Goal: Information Seeking & Learning: Check status

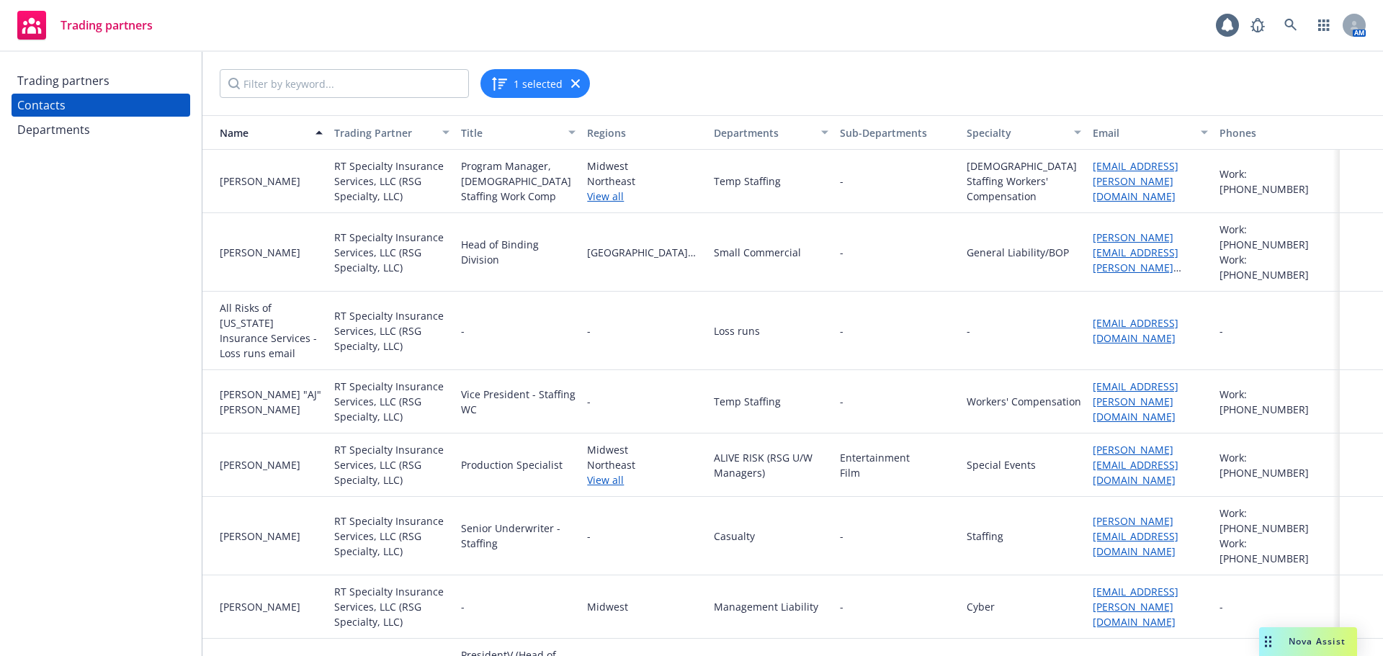
click at [125, 81] on div "Trading partners" at bounding box center [100, 80] width 167 height 23
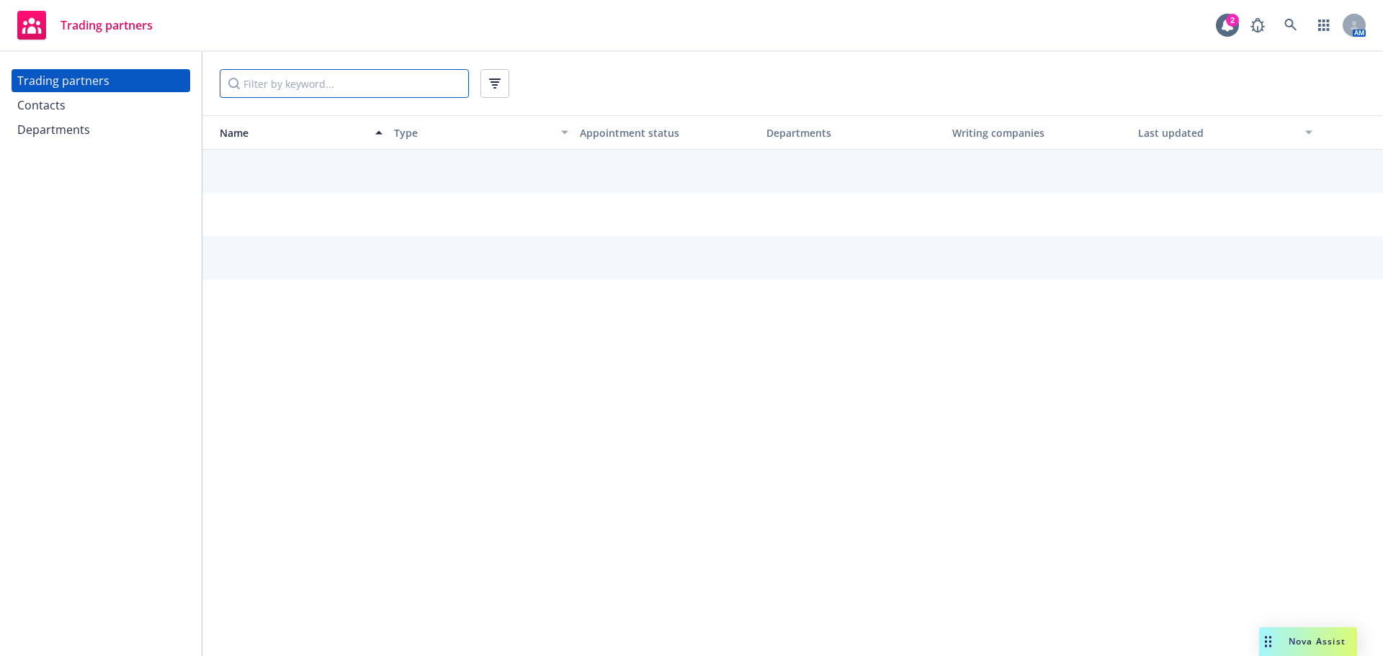
click at [265, 92] on input "Filter by keyword..." at bounding box center [344, 83] width 249 height 29
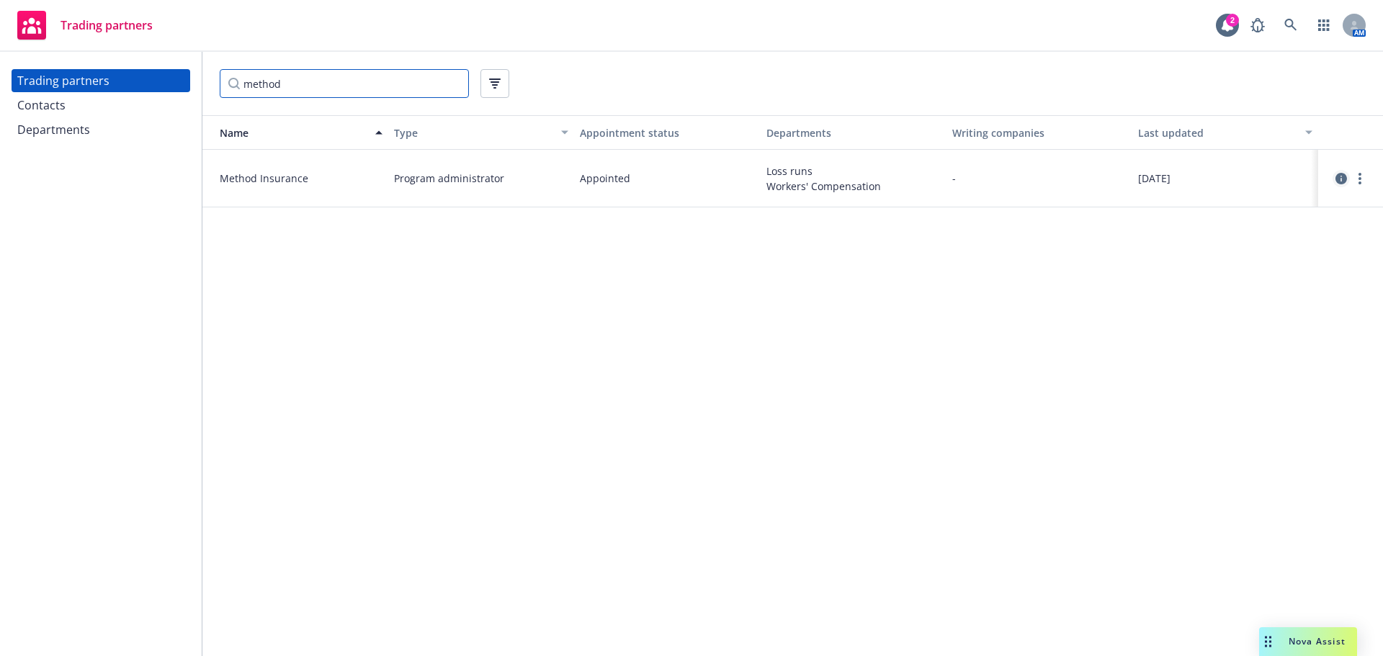
type input "method"
click at [1338, 181] on icon "circleInformation" at bounding box center [1342, 179] width 12 height 12
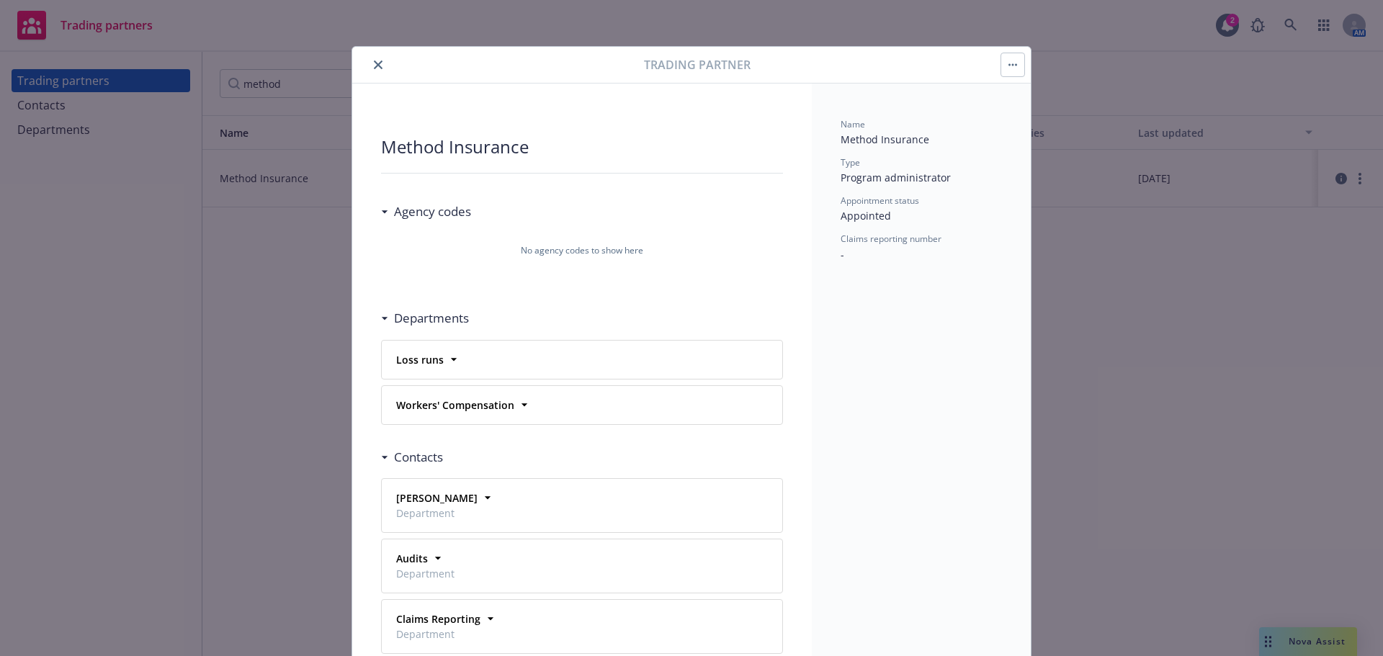
click at [374, 67] on icon "close" at bounding box center [378, 65] width 9 height 9
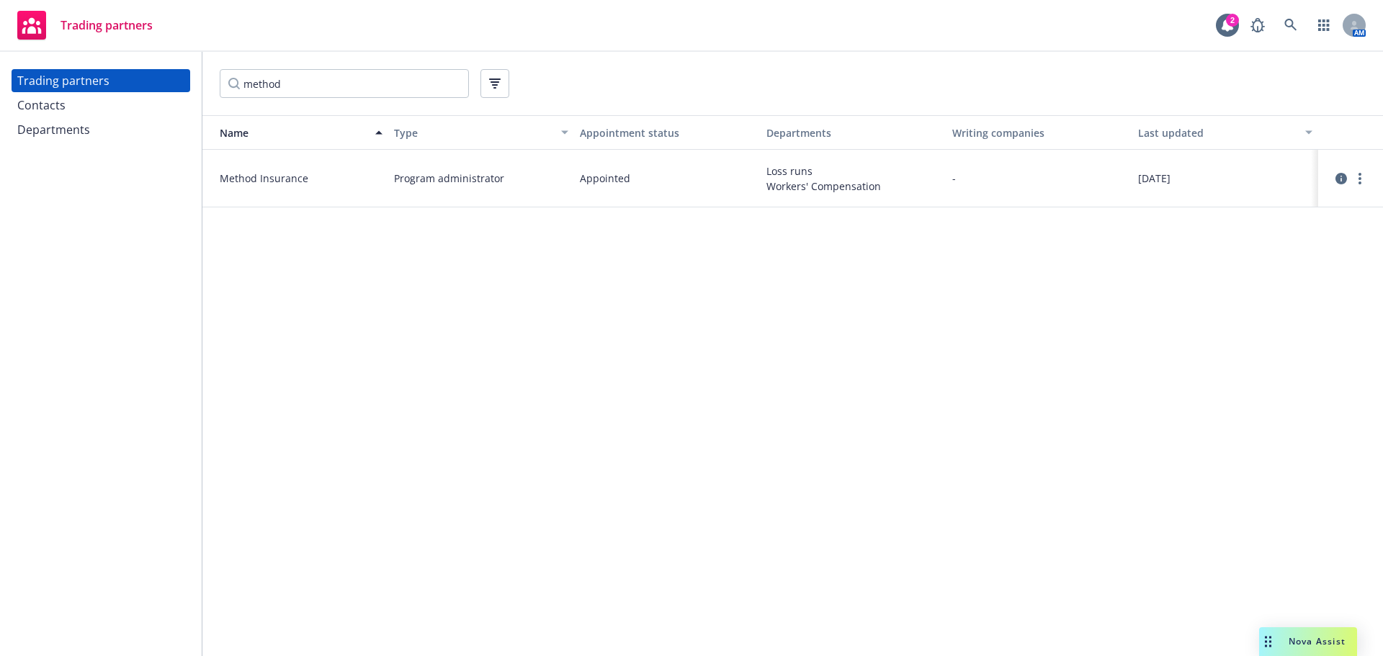
click at [1353, 188] on div at bounding box center [1350, 178] width 53 height 35
click at [1362, 177] on link "more" at bounding box center [1360, 178] width 17 height 17
click at [1277, 205] on link "View contacts" at bounding box center [1288, 208] width 161 height 29
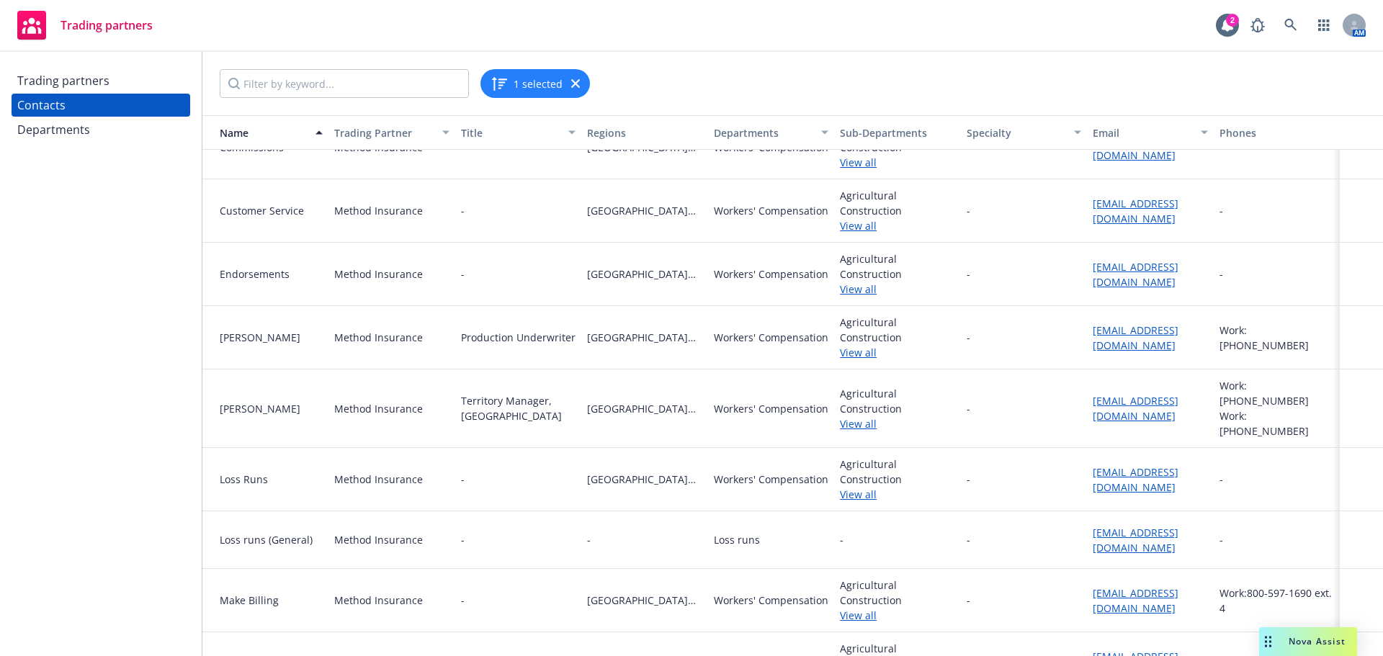
scroll to position [347, 0]
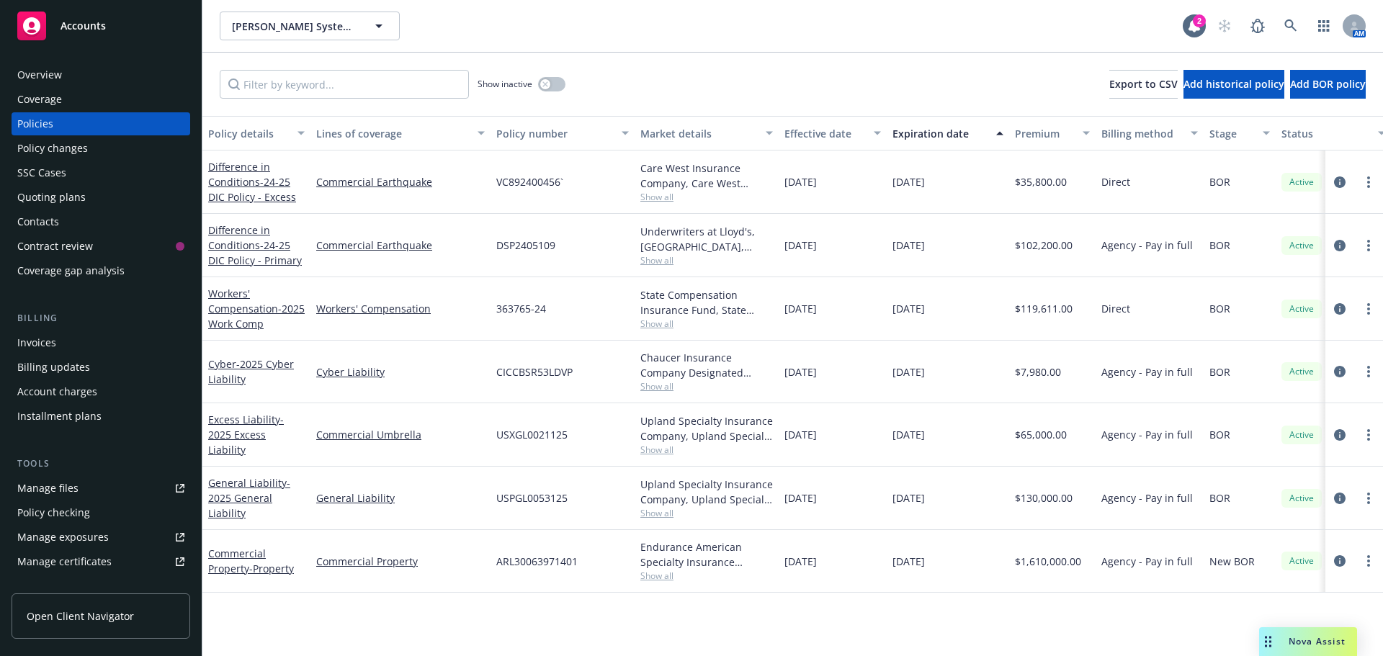
click at [76, 30] on span "Accounts" at bounding box center [83, 26] width 45 height 12
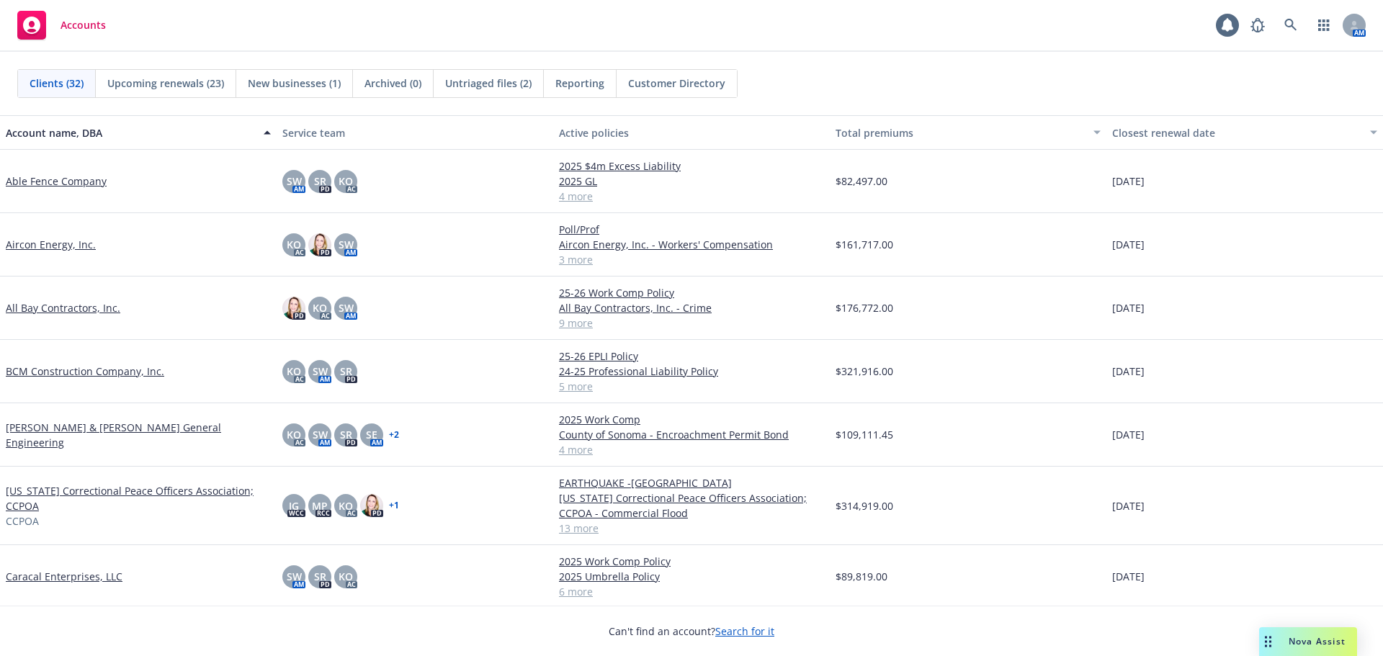
click at [61, 247] on link "Aircon Energy, Inc." at bounding box center [51, 244] width 90 height 15
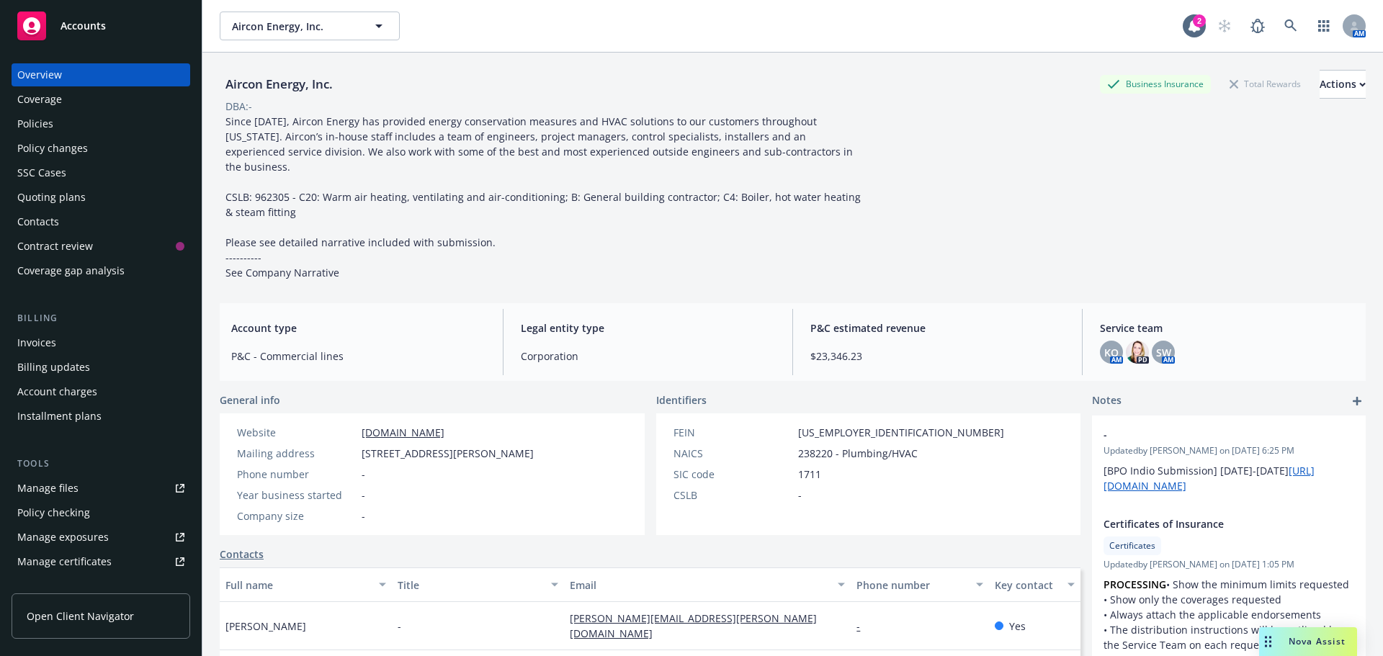
click at [86, 199] on div "Quoting plans" at bounding box center [100, 197] width 167 height 23
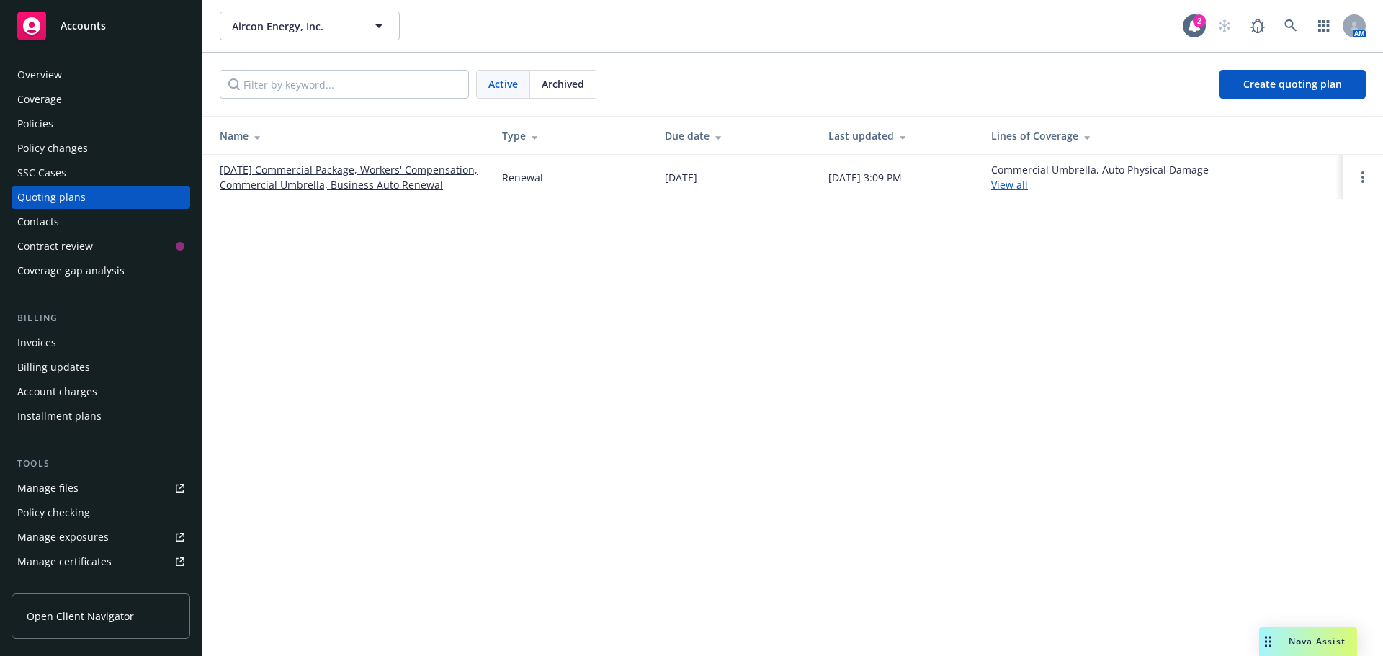
click at [266, 173] on link "11/01/25 Commercial Package, Workers' Compensation, Commercial Umbrella, Busine…" at bounding box center [349, 177] width 259 height 30
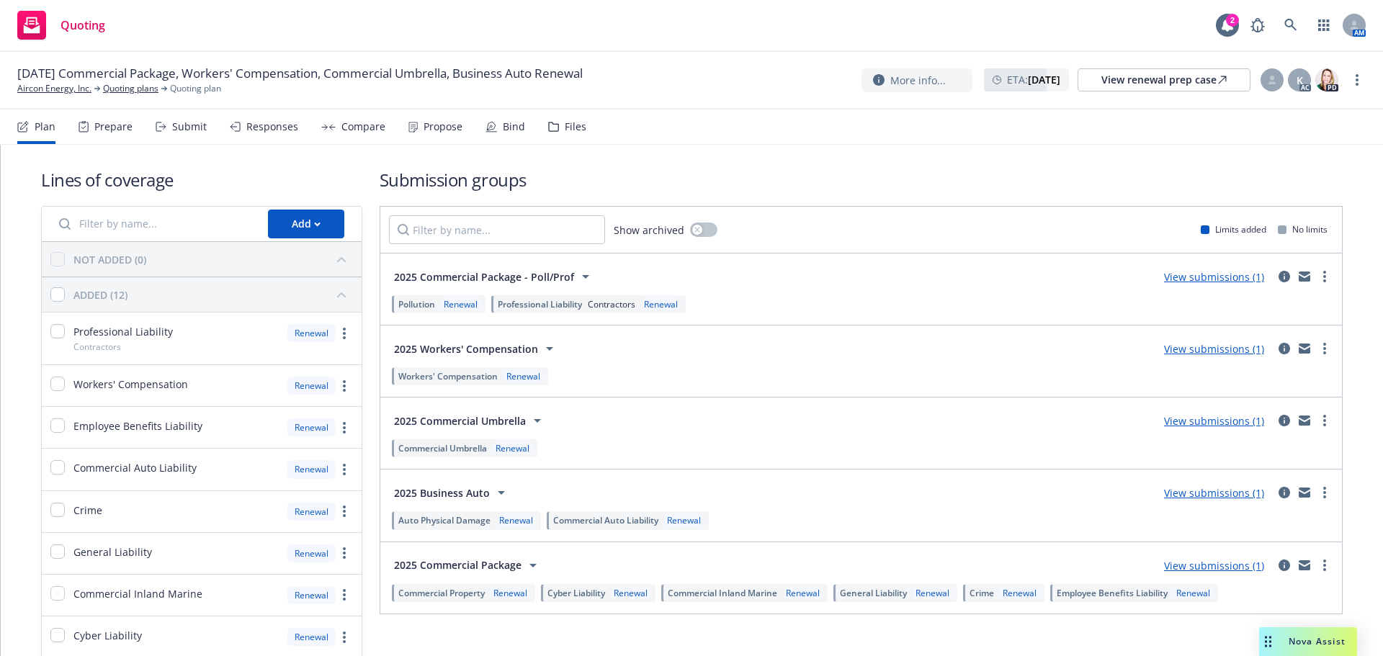
click at [161, 121] on div "Submit" at bounding box center [181, 127] width 51 height 35
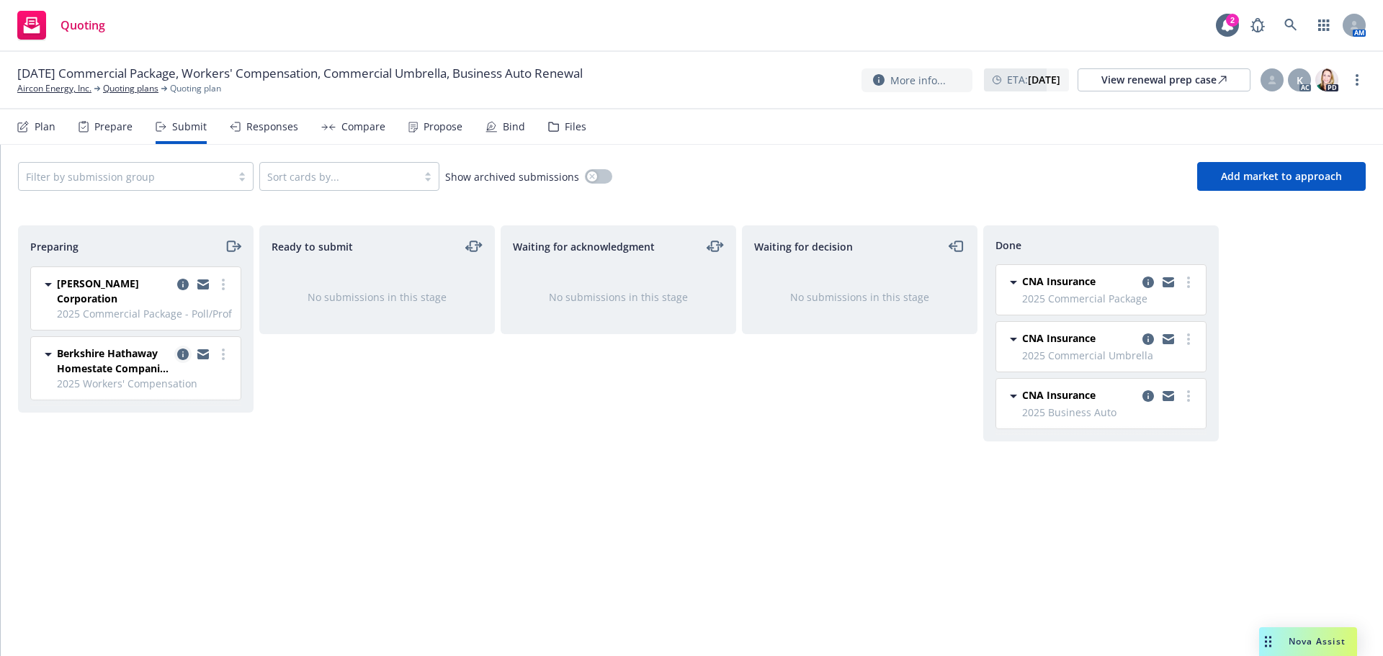
click at [184, 354] on icon "copy logging email" at bounding box center [183, 355] width 12 height 12
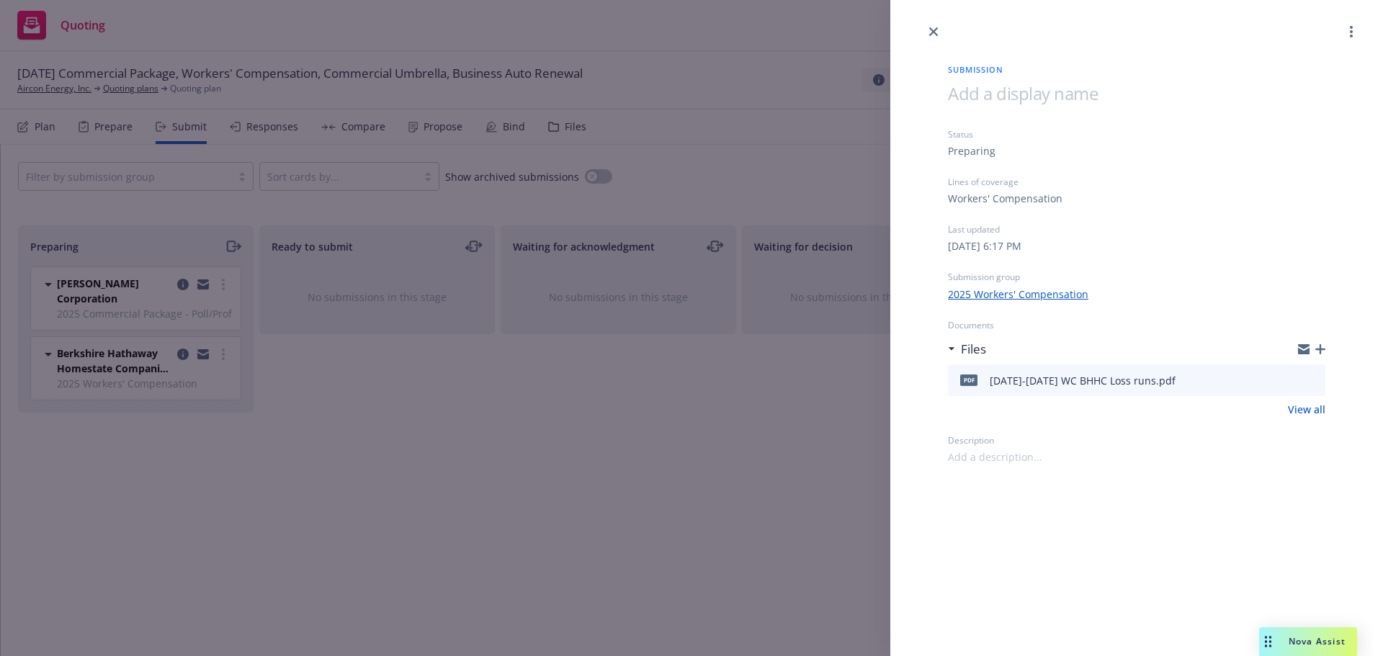
click at [1290, 379] on icon "download file" at bounding box center [1288, 377] width 9 height 9
click at [935, 31] on icon "close" at bounding box center [933, 31] width 9 height 9
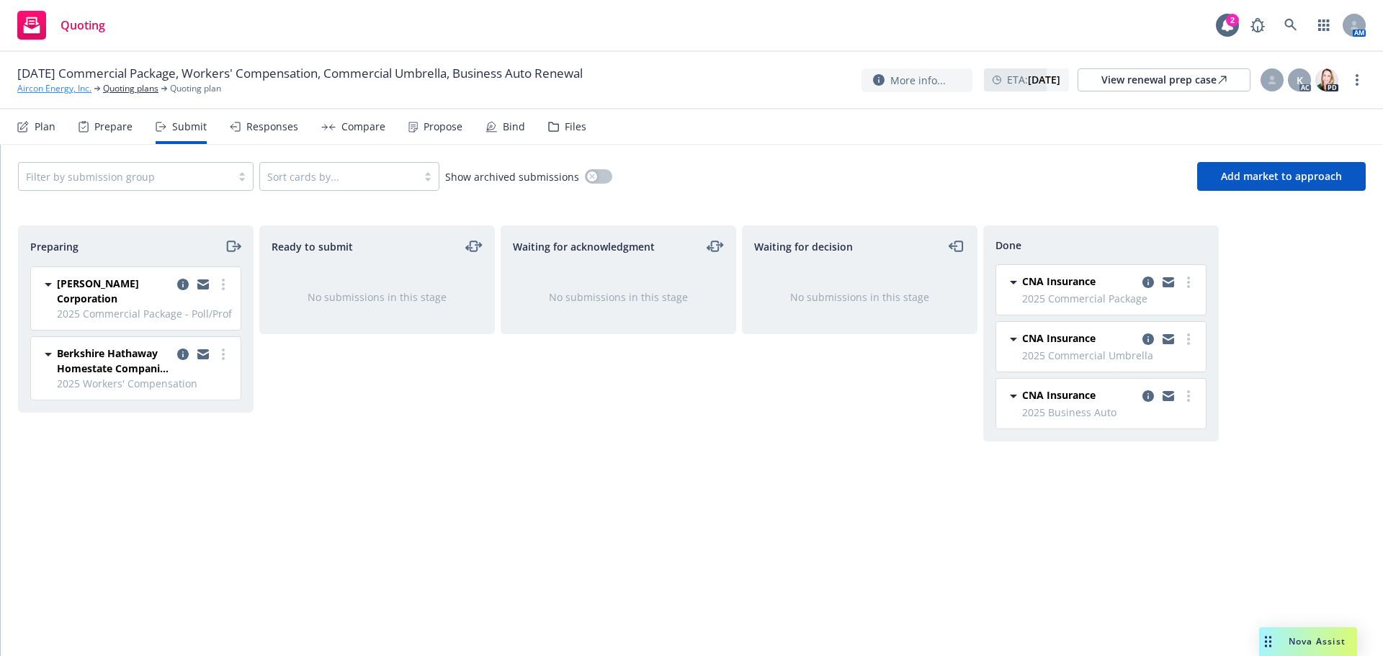
click at [55, 86] on link "Aircon Energy, Inc." at bounding box center [54, 88] width 74 height 13
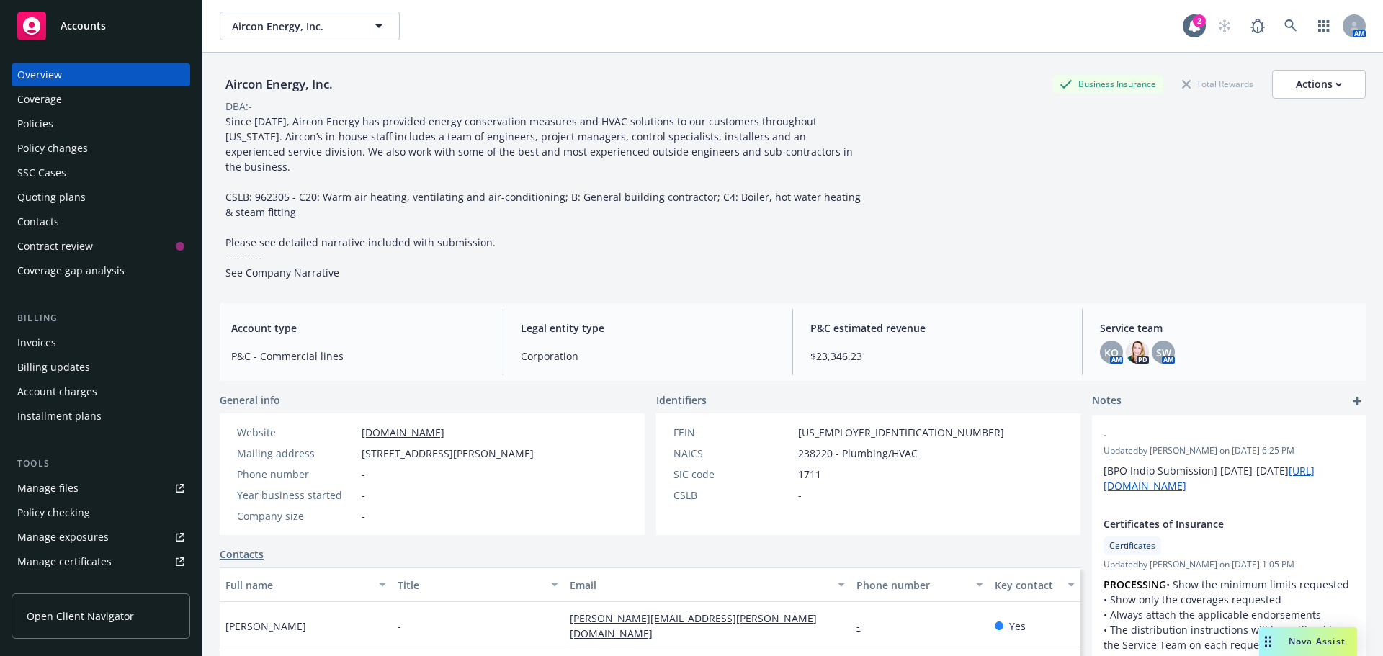
click at [34, 121] on div "Policies" at bounding box center [35, 123] width 36 height 23
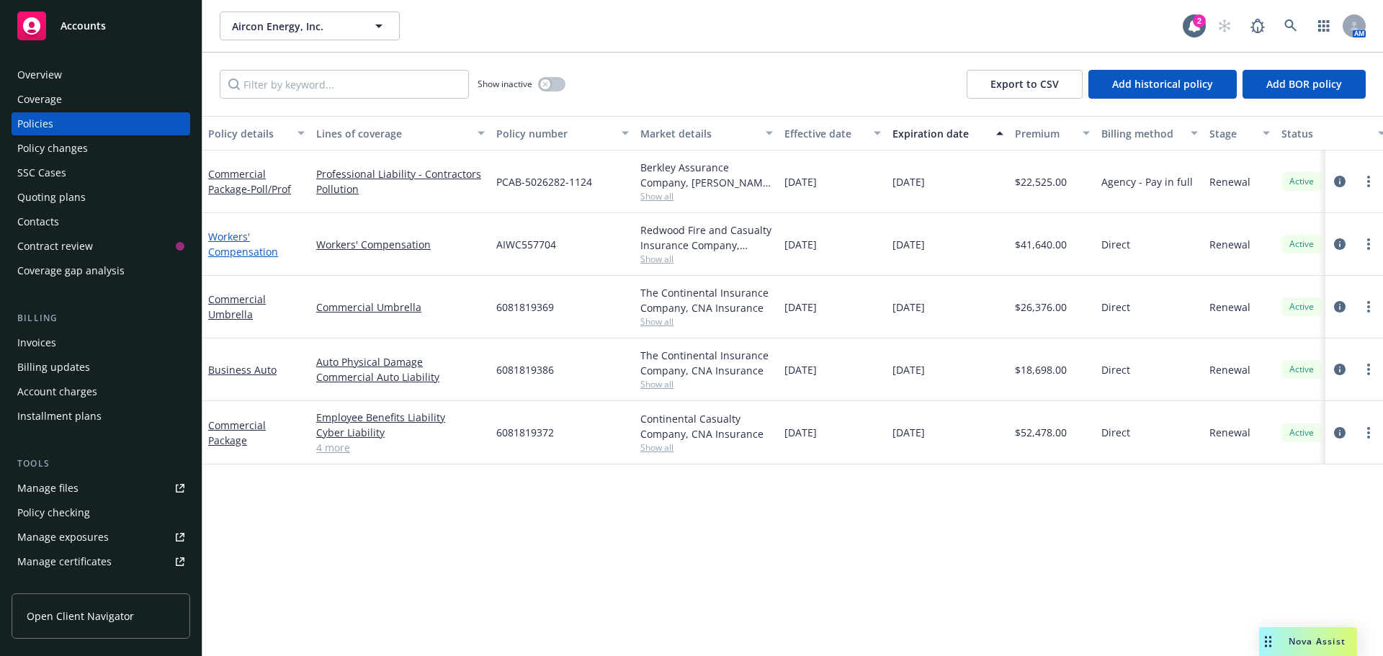
click at [241, 257] on link "Workers' Compensation" at bounding box center [243, 244] width 70 height 29
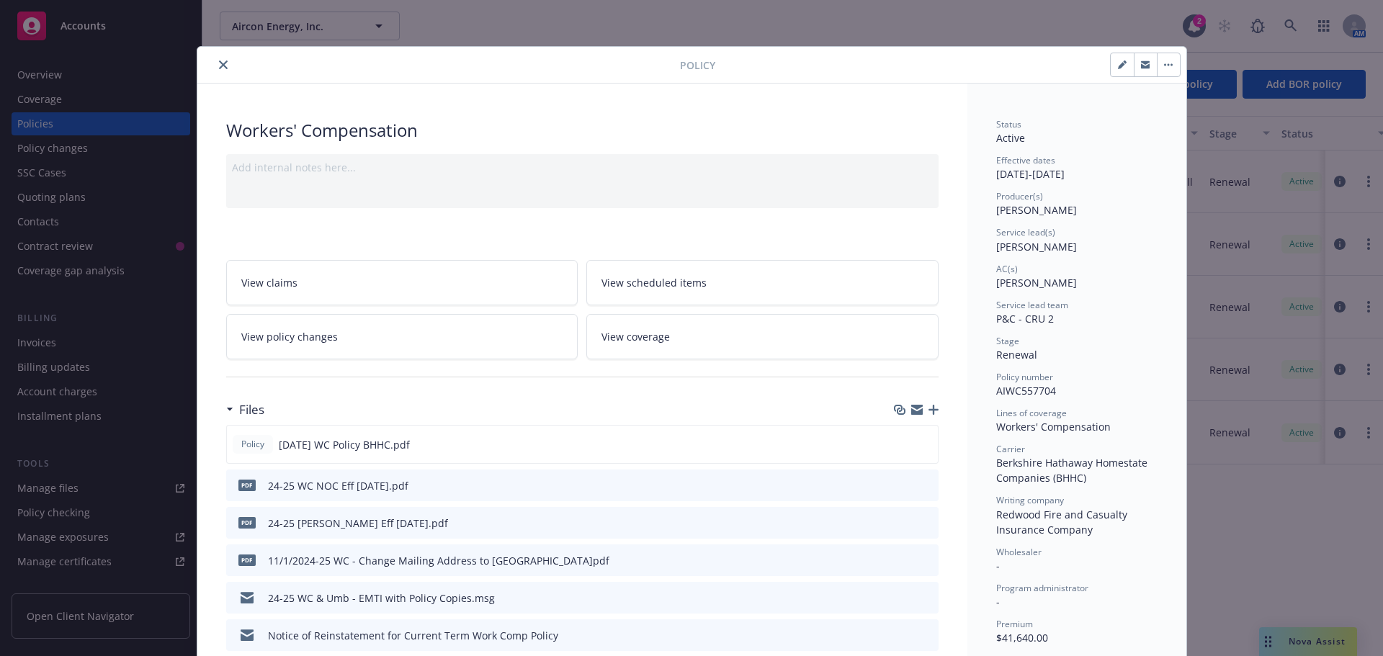
click at [220, 58] on button "close" at bounding box center [223, 64] width 17 height 17
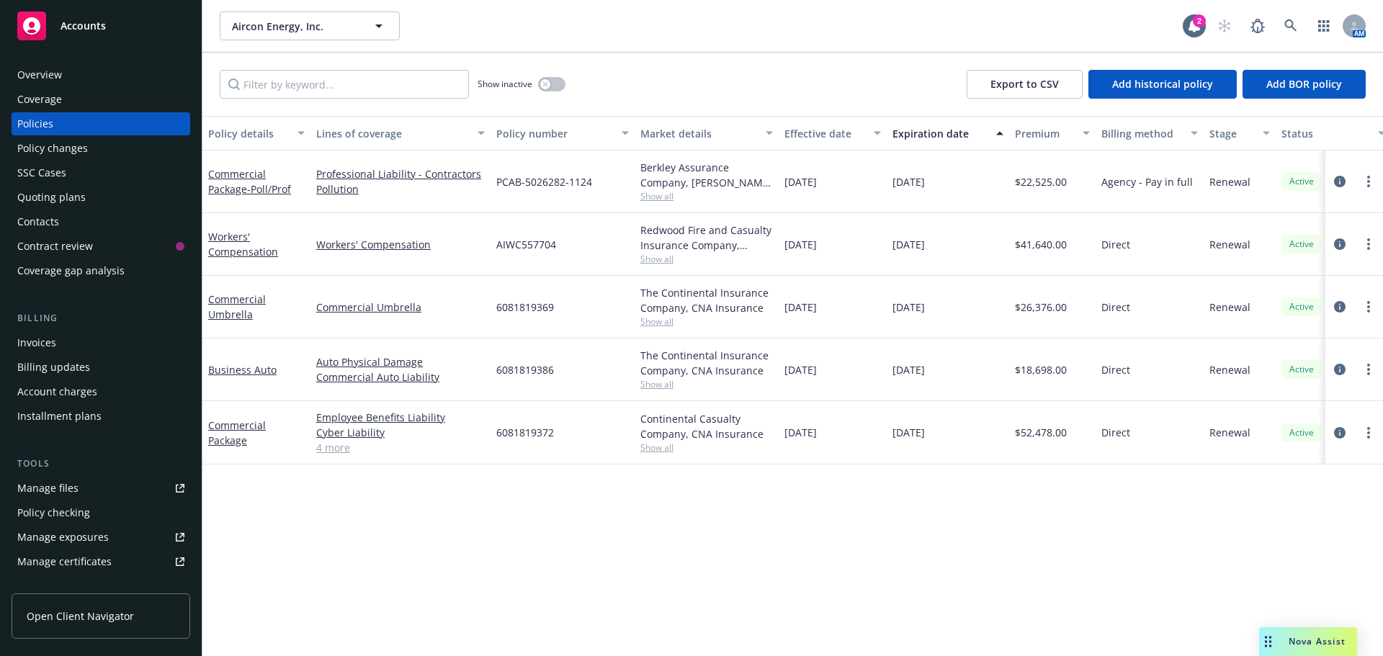
click at [54, 74] on div "Overview" at bounding box center [39, 74] width 45 height 23
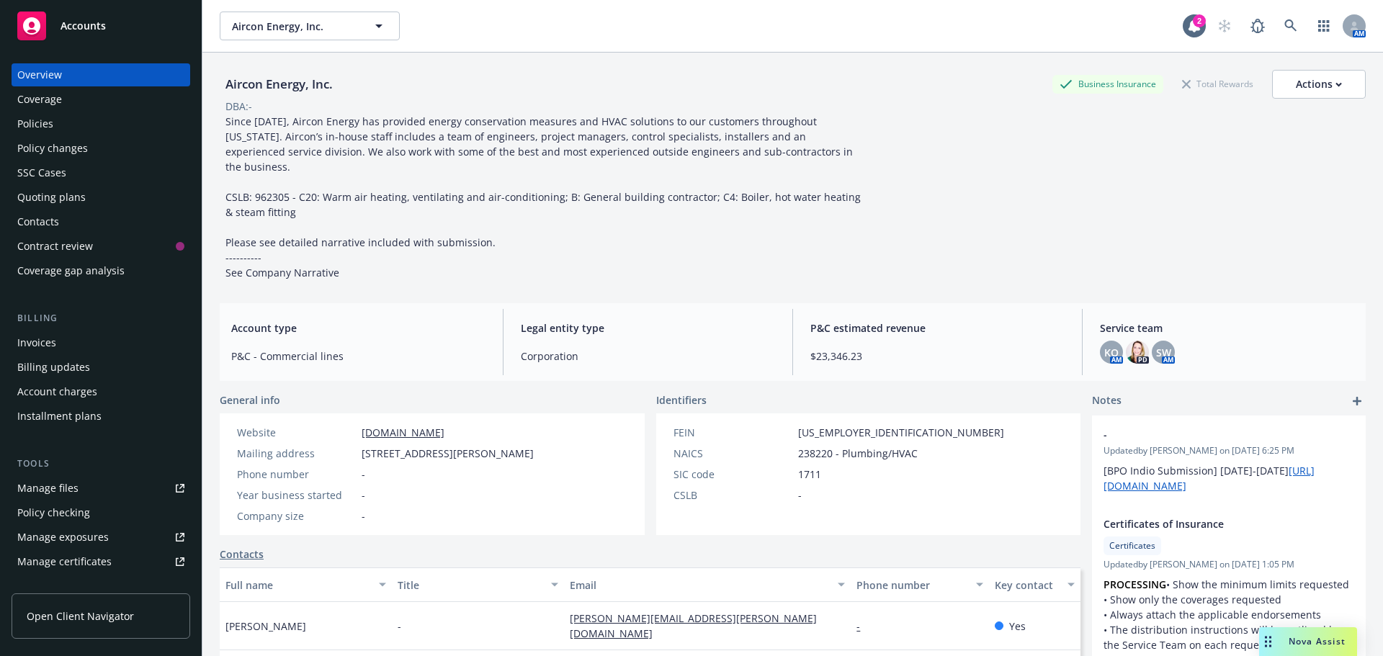
click at [86, 125] on div "Policies" at bounding box center [100, 123] width 167 height 23
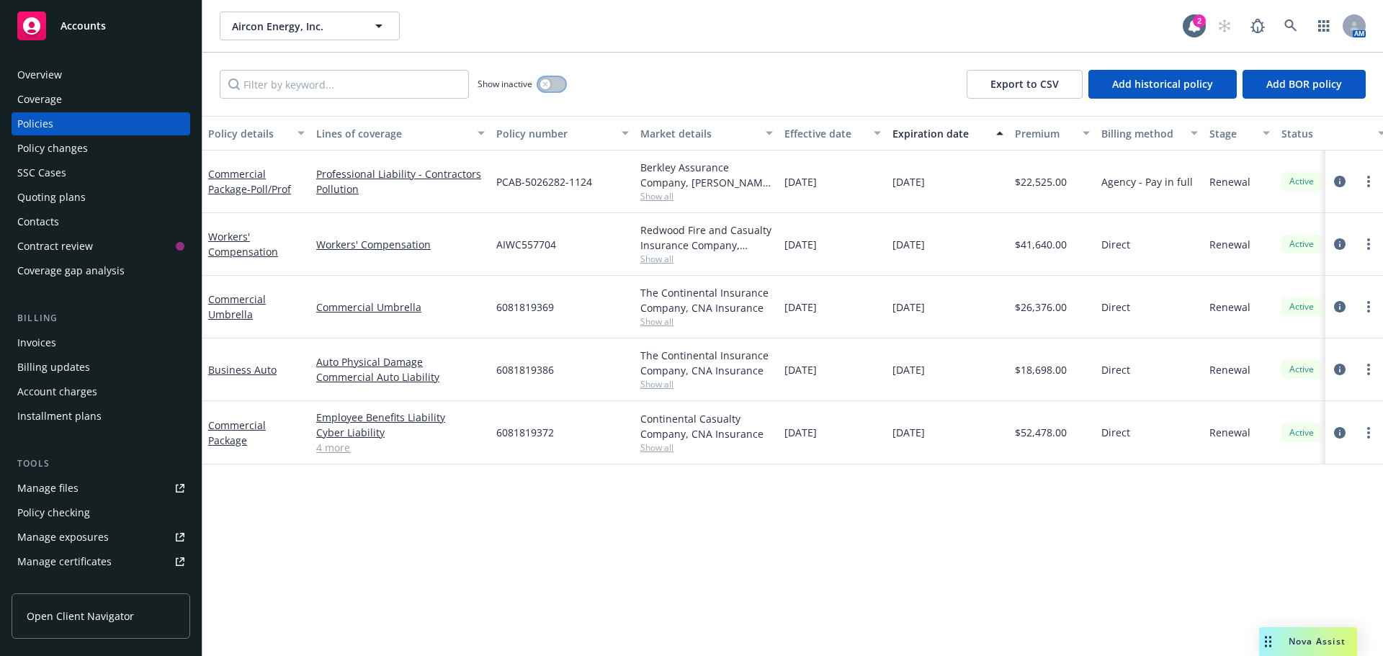
click at [555, 87] on button "button" at bounding box center [551, 84] width 27 height 14
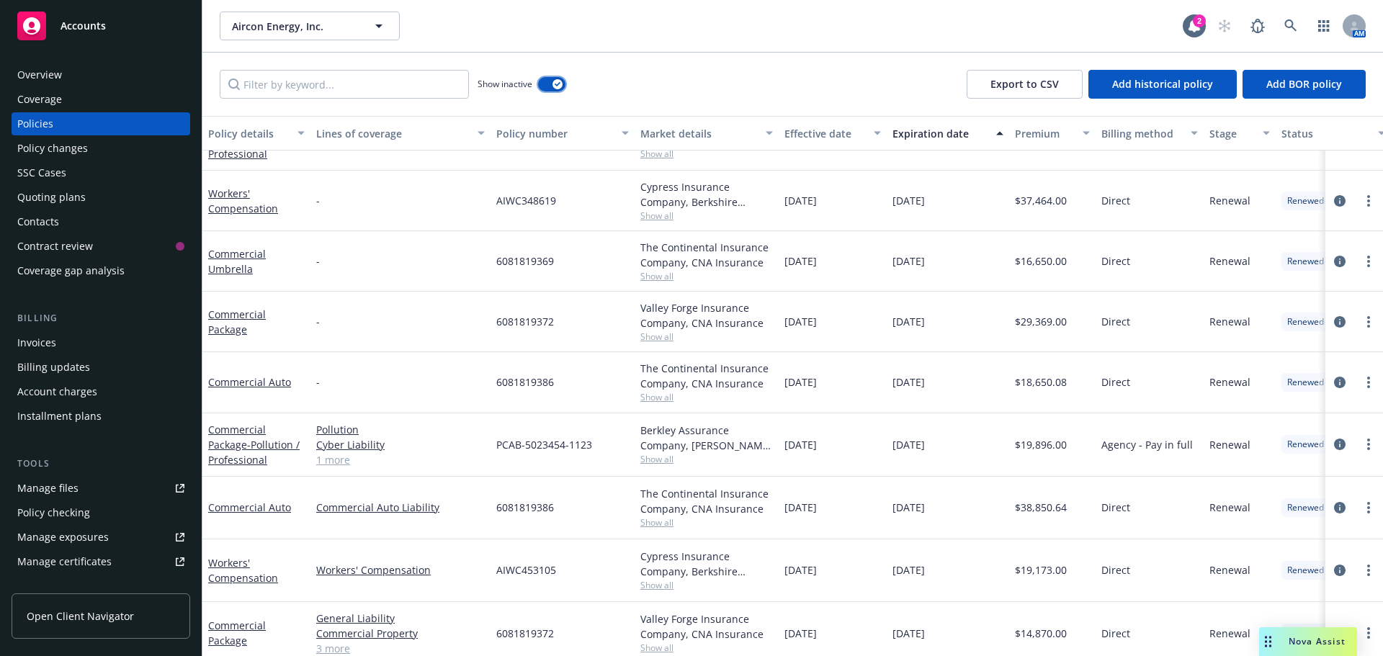
scroll to position [1153, 0]
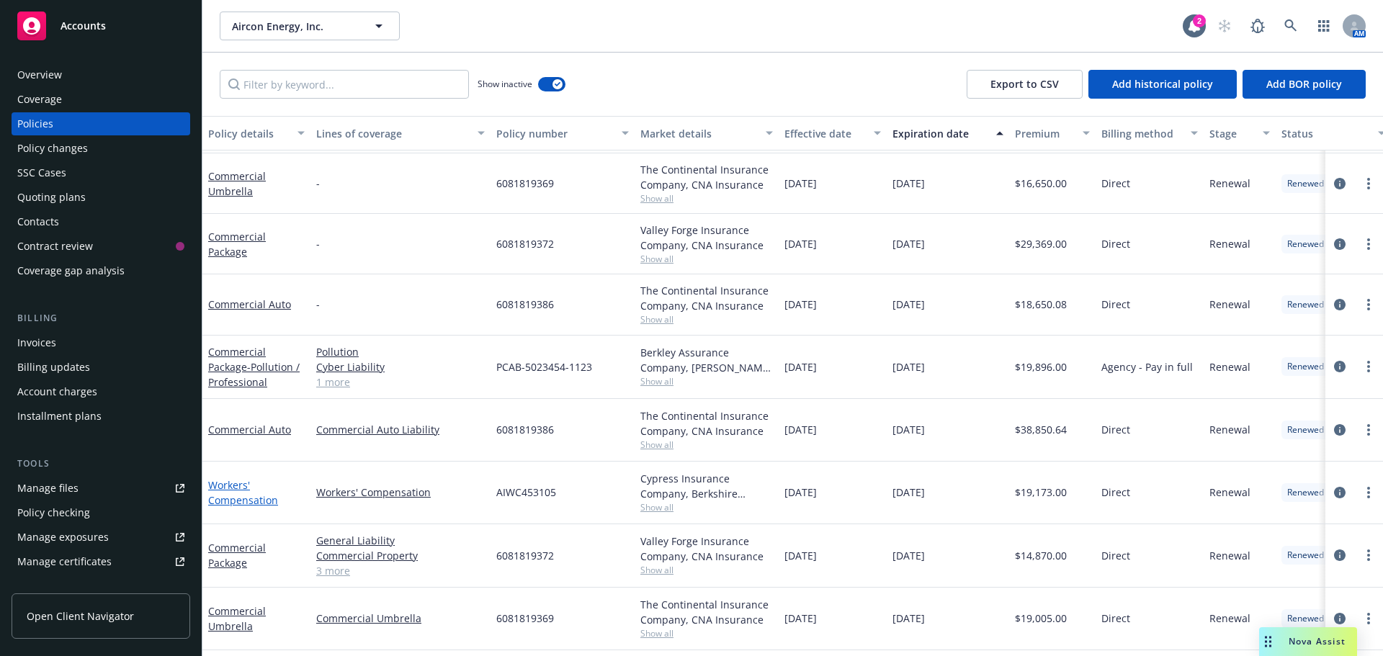
click at [247, 498] on link "Workers' Compensation" at bounding box center [243, 492] width 70 height 29
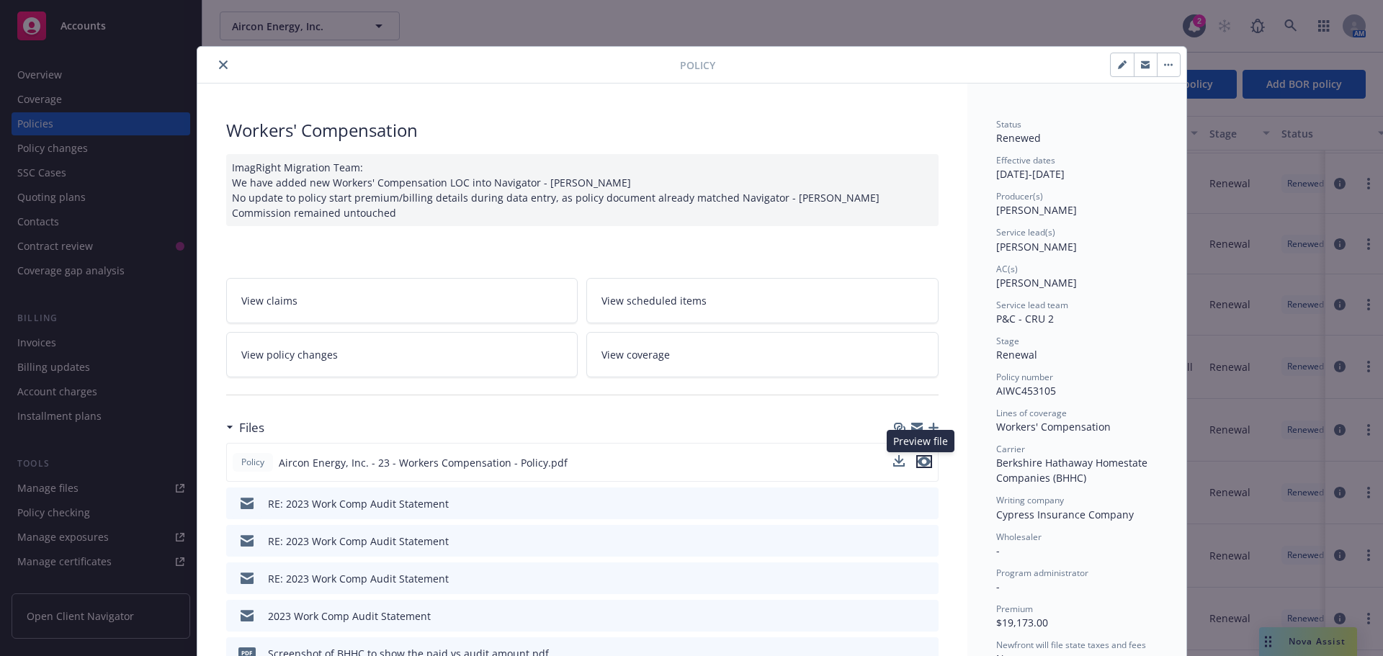
click at [918, 462] on icon "preview file" at bounding box center [924, 462] width 13 height 10
click at [919, 504] on icon "preview file" at bounding box center [925, 503] width 13 height 10
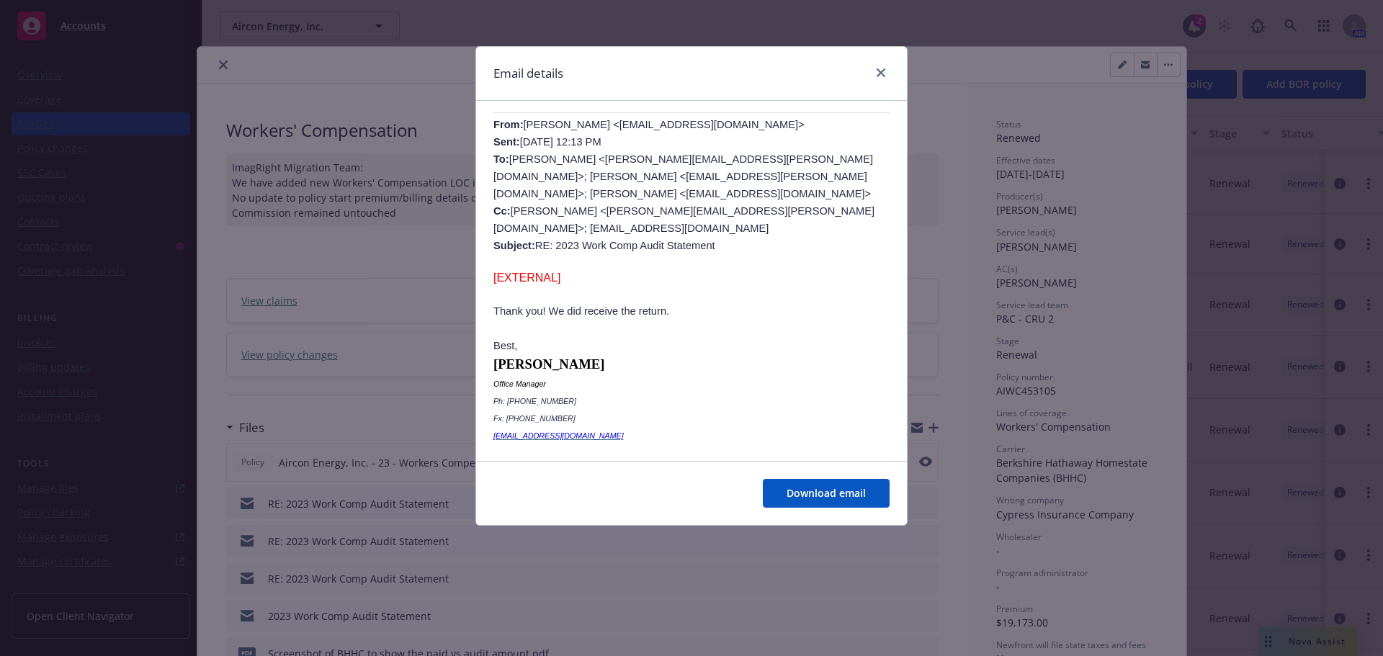
scroll to position [398, 0]
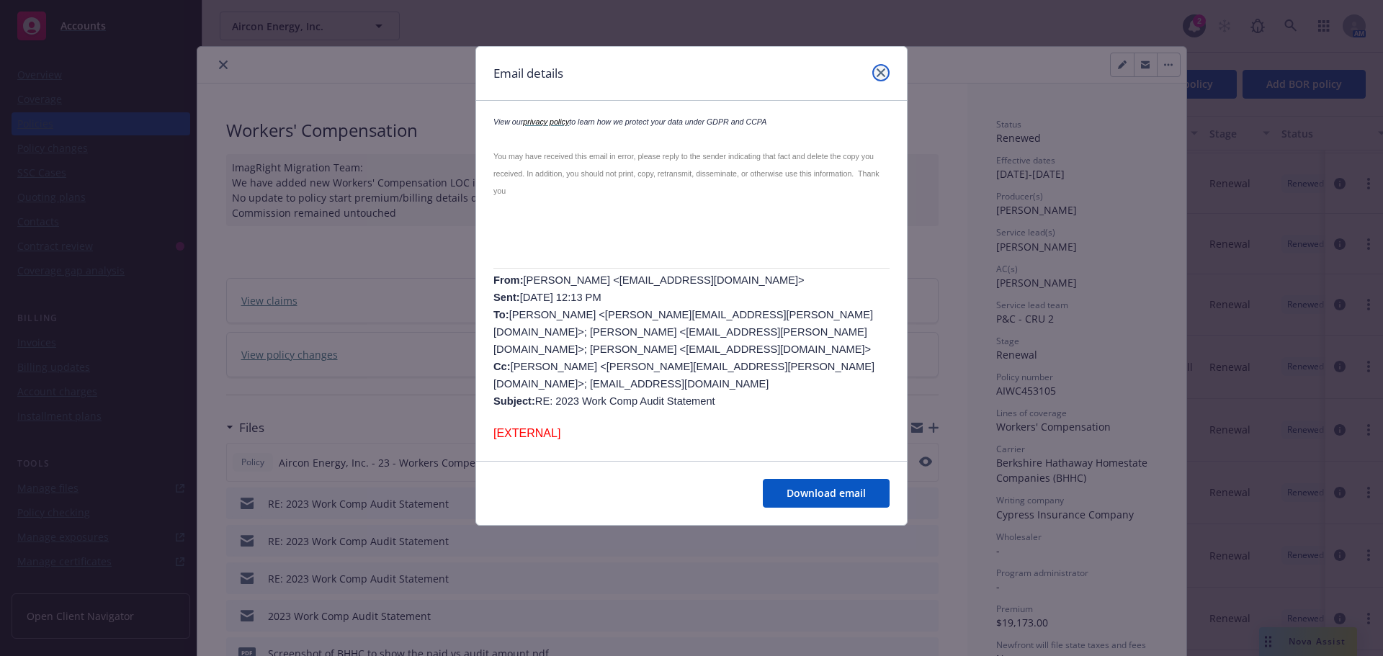
click at [879, 73] on icon "close" at bounding box center [881, 72] width 9 height 9
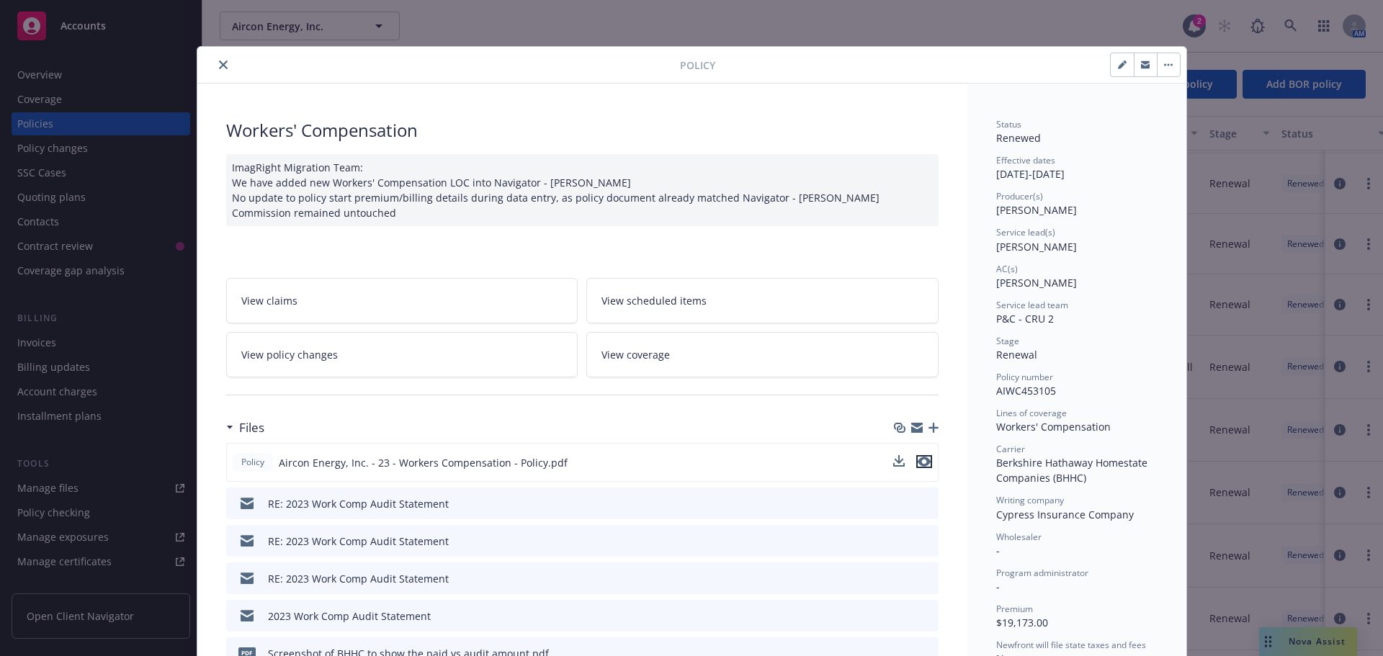
click at [918, 464] on icon "preview file" at bounding box center [924, 462] width 13 height 10
click at [219, 66] on icon "close" at bounding box center [223, 65] width 9 height 9
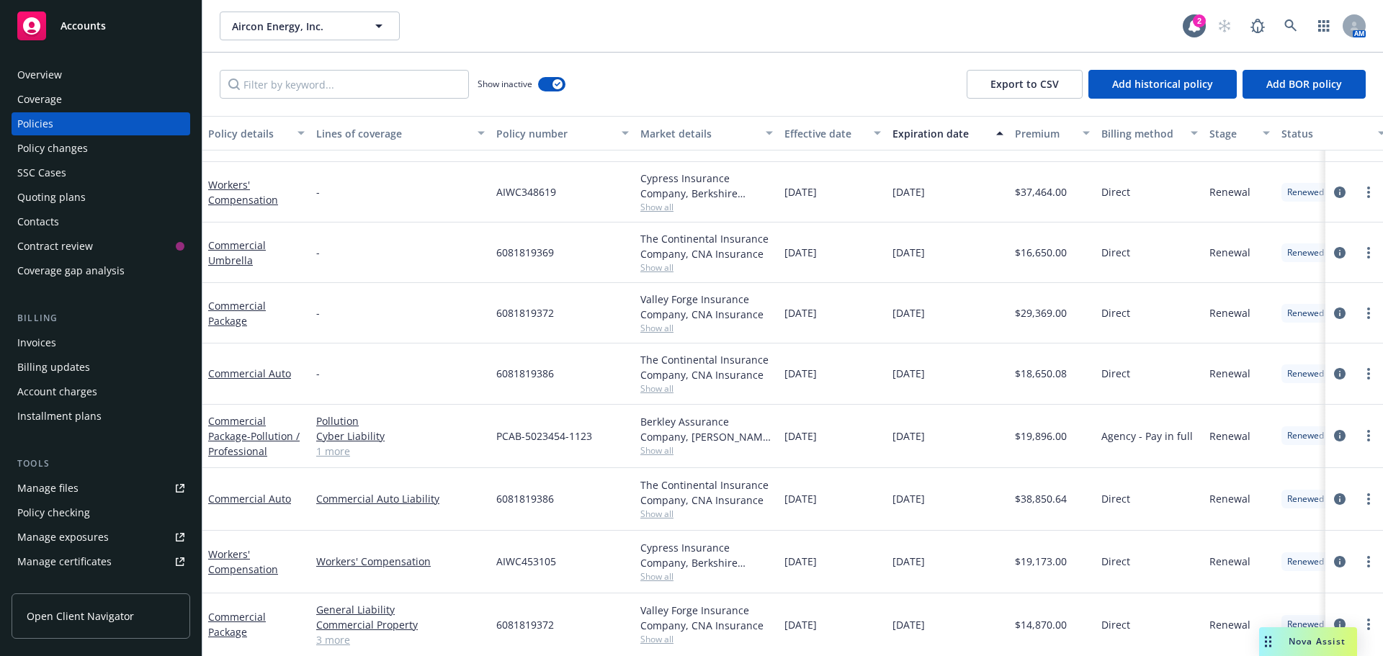
scroll to position [1079, 0]
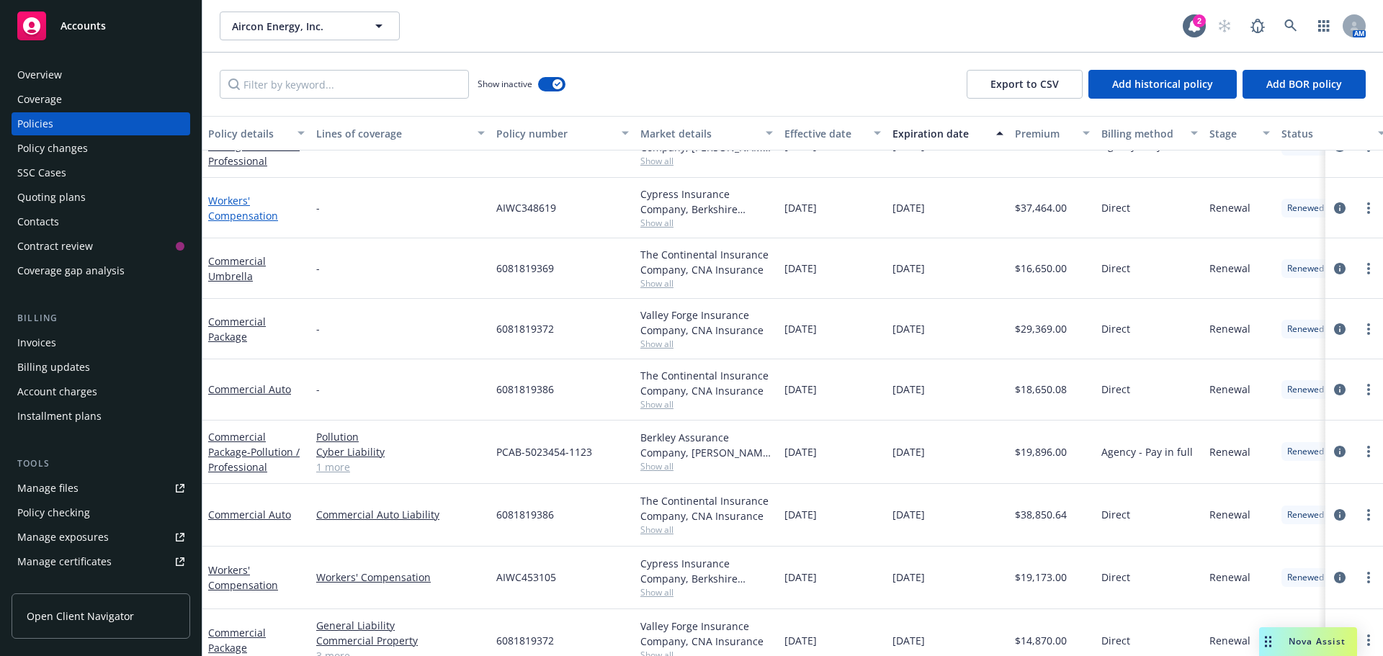
click at [240, 218] on link "Workers' Compensation" at bounding box center [243, 208] width 70 height 29
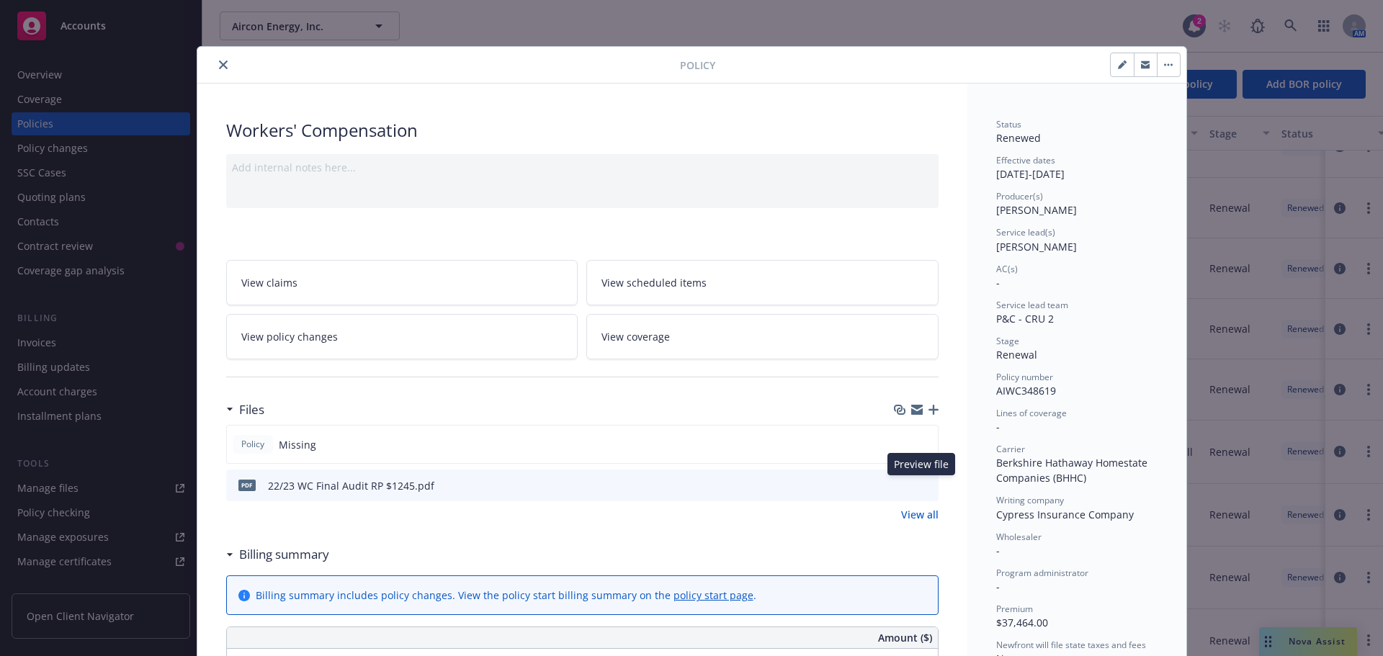
click at [919, 486] on icon "preview file" at bounding box center [925, 485] width 13 height 10
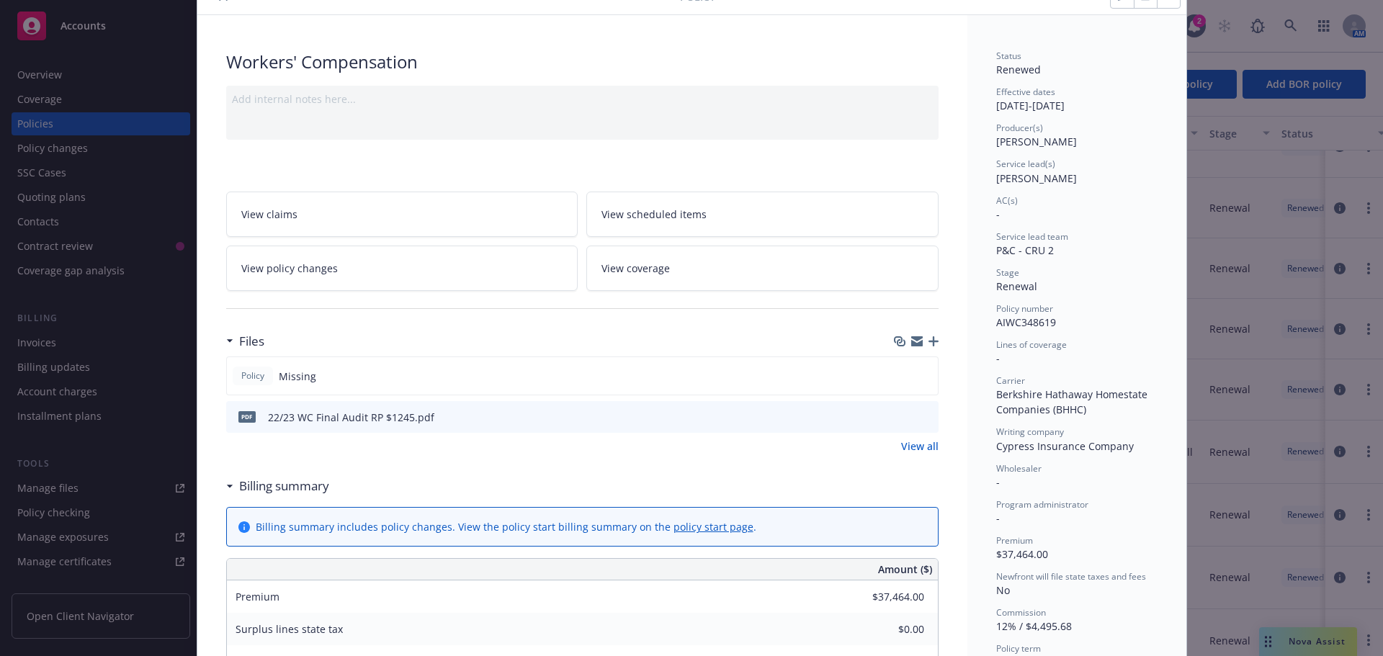
scroll to position [216, 0]
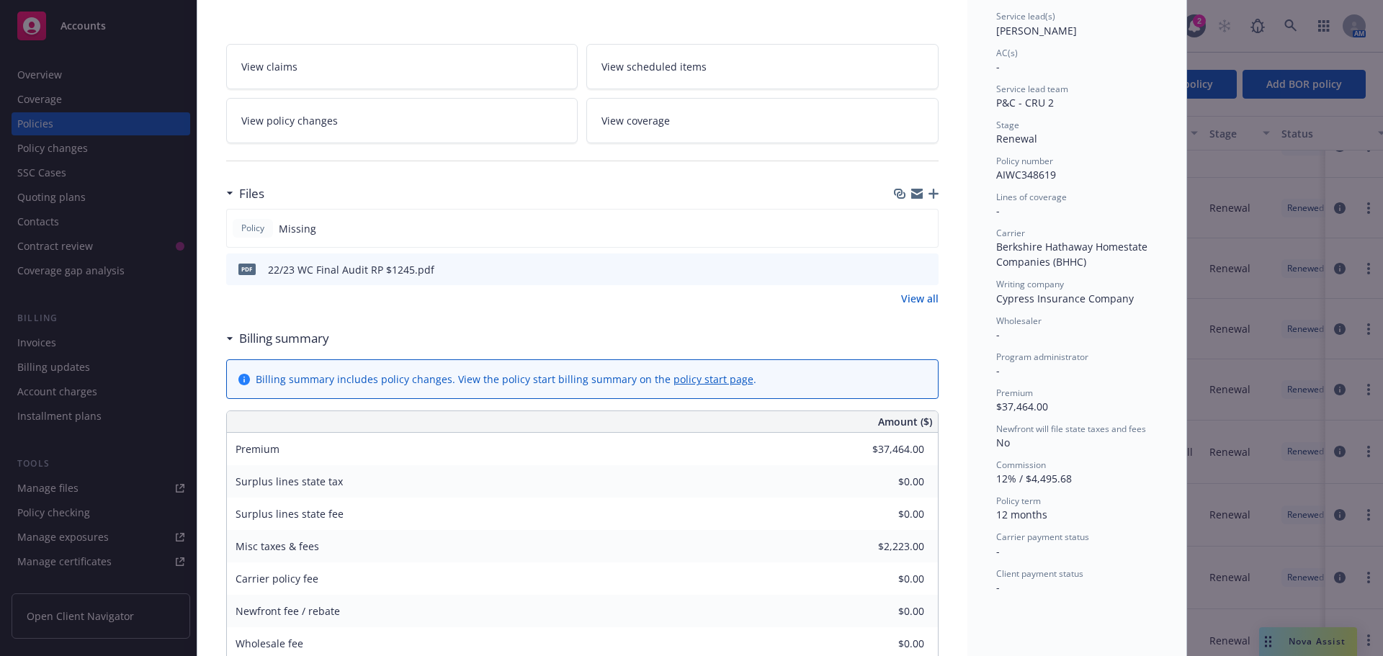
click at [908, 298] on link "View all" at bounding box center [919, 298] width 37 height 15
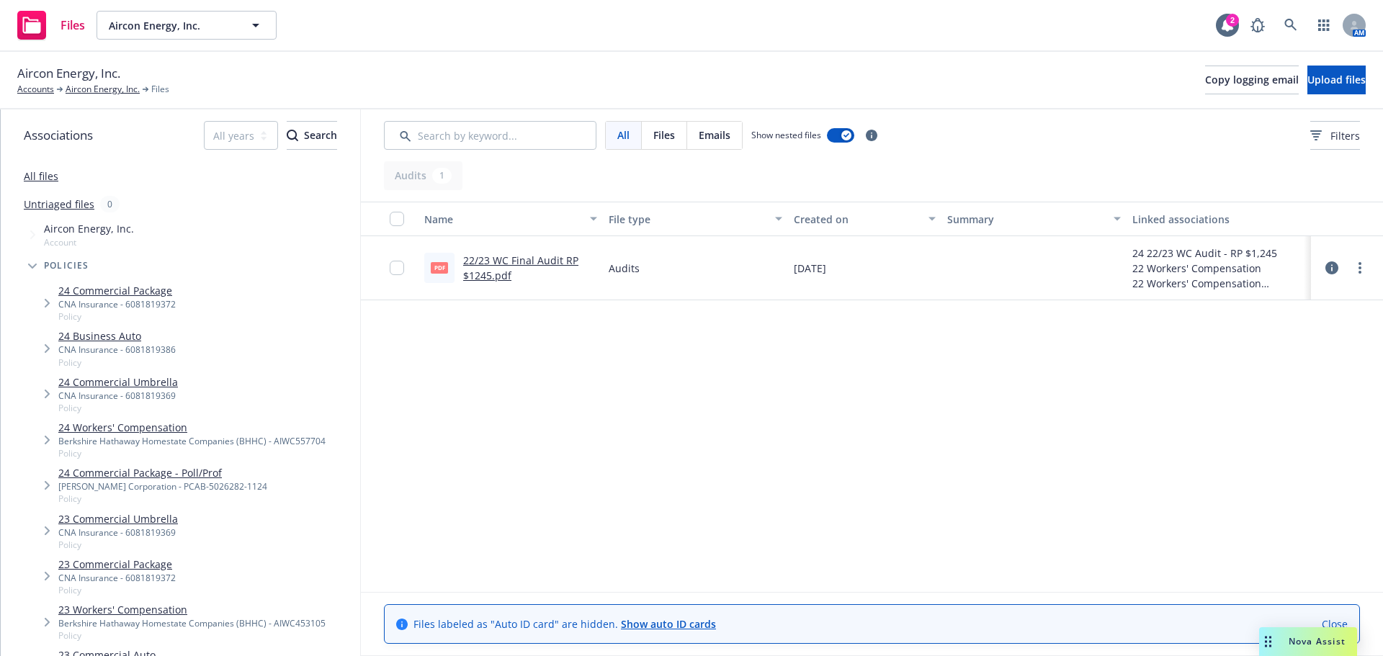
click at [510, 264] on link "22/23 WC Final Audit RP $1245.pdf" at bounding box center [520, 268] width 115 height 29
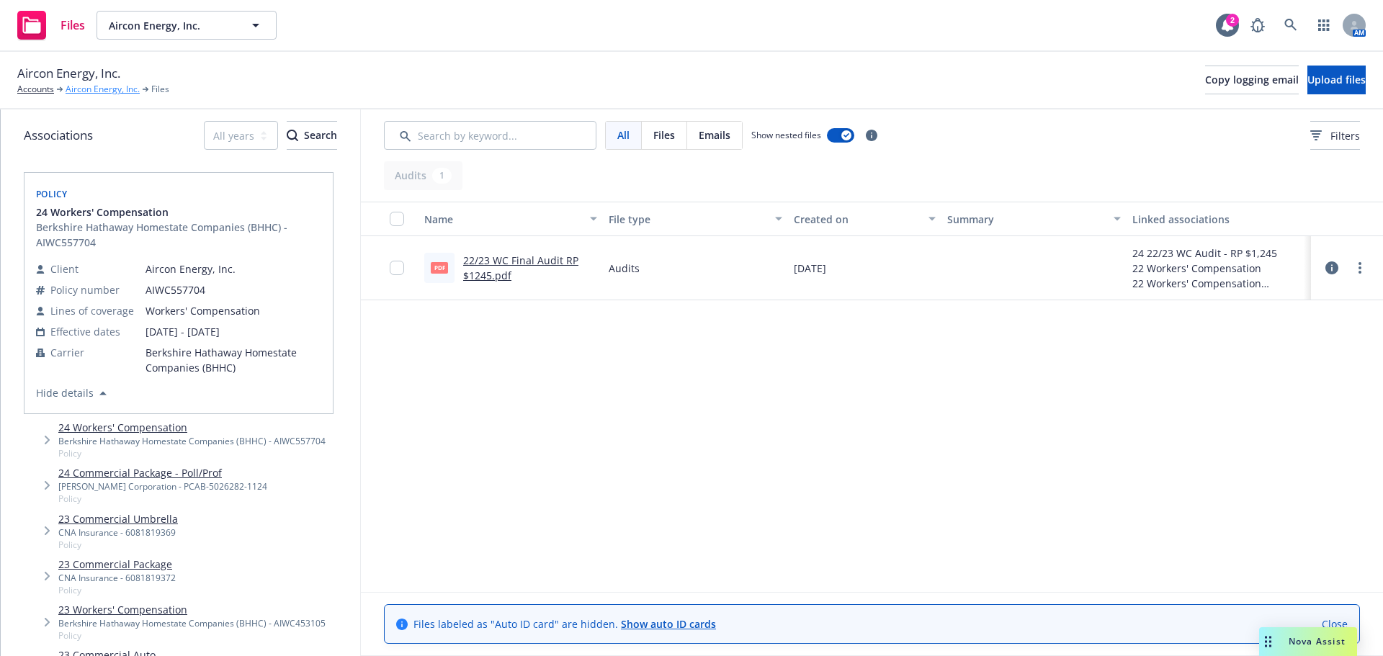
click at [89, 90] on link "Aircon Energy, Inc." at bounding box center [103, 89] width 74 height 13
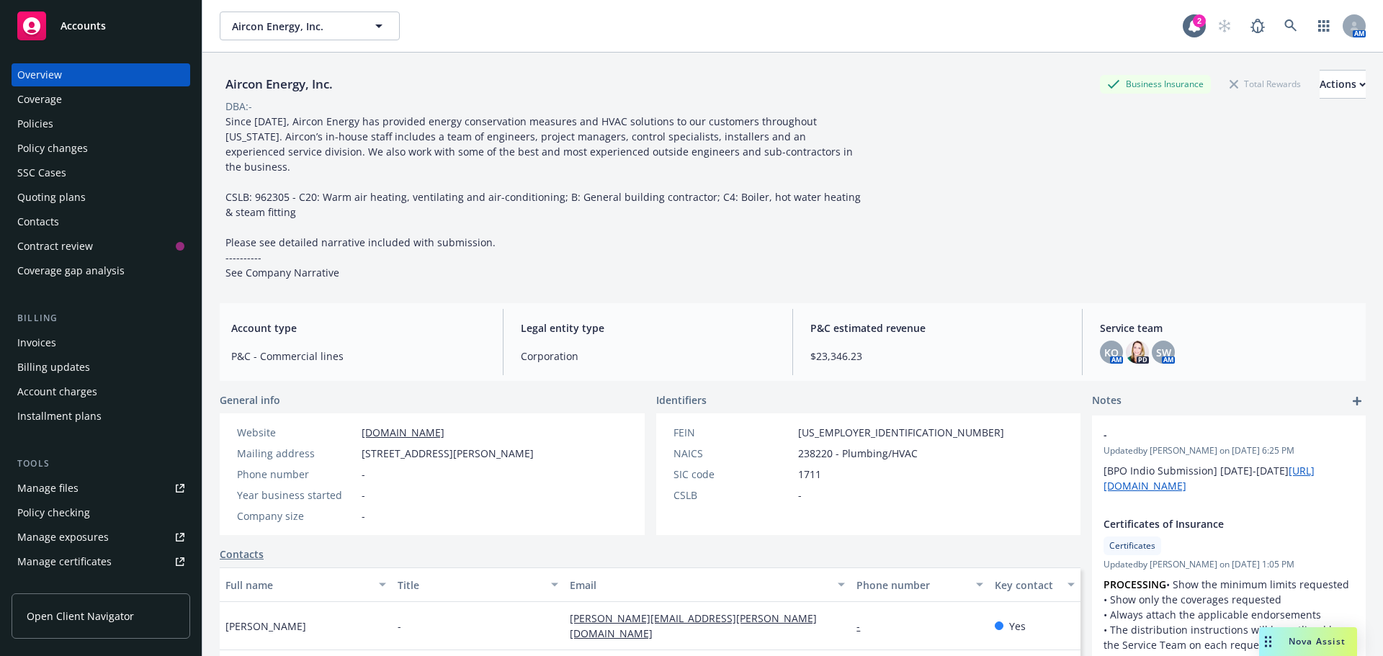
click at [84, 117] on div "Policies" at bounding box center [100, 123] width 167 height 23
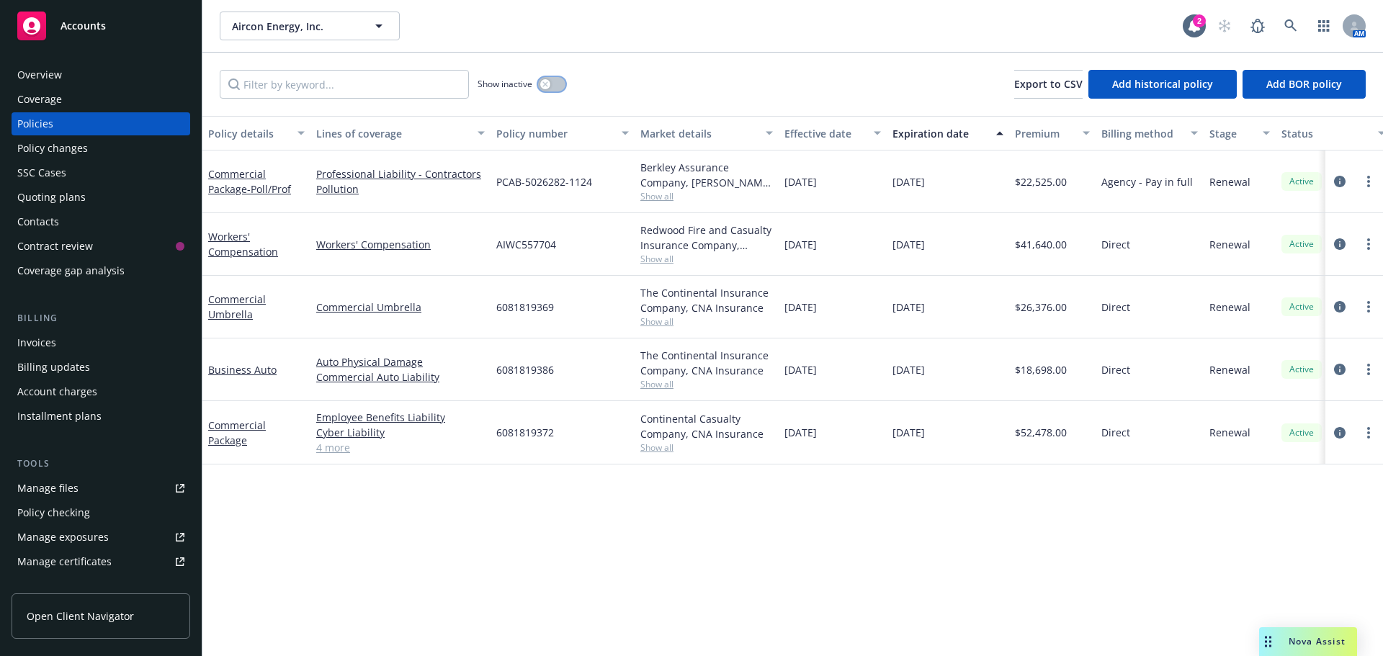
click at [556, 85] on button "button" at bounding box center [551, 84] width 27 height 14
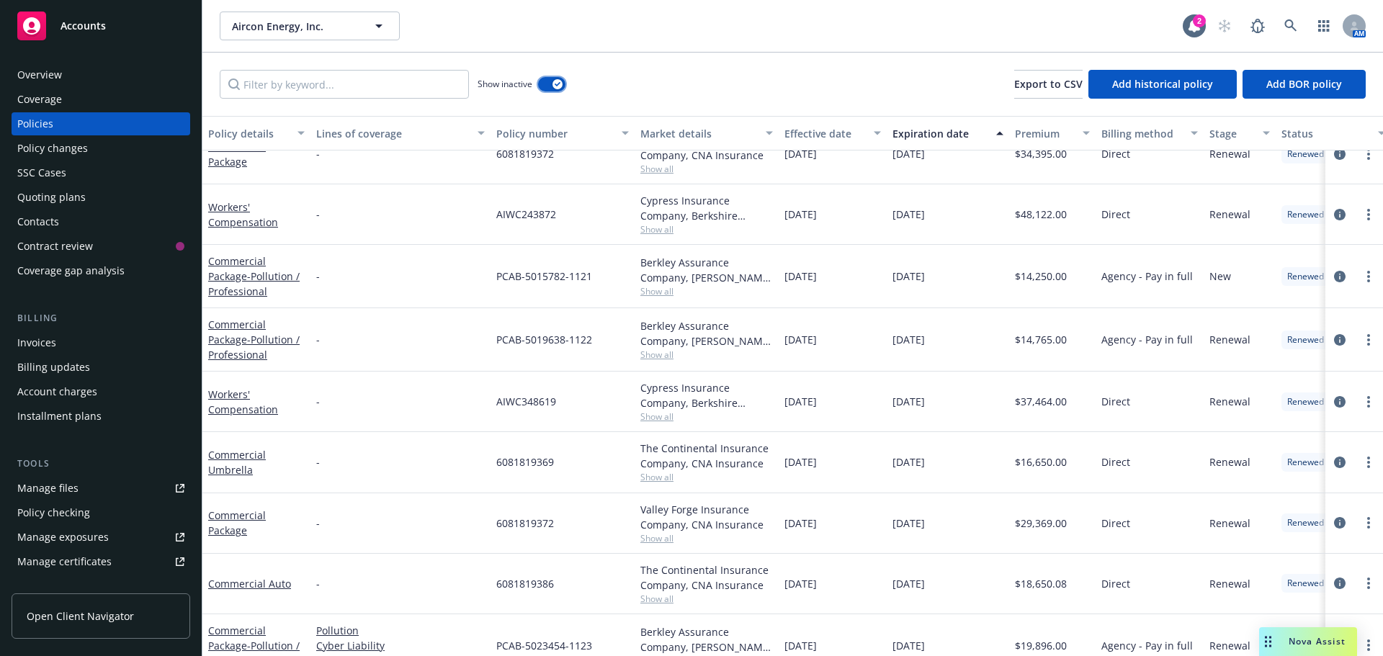
scroll to position [747, 0]
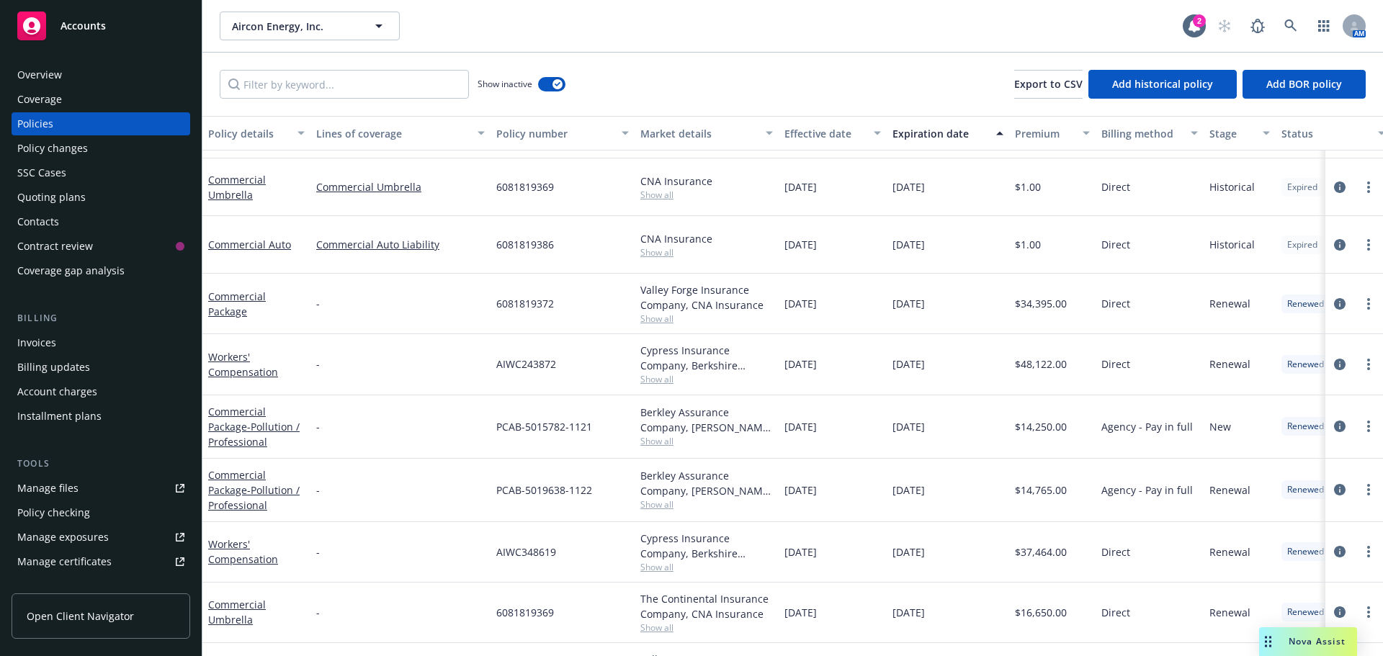
click at [101, 81] on div "Overview" at bounding box center [100, 74] width 167 height 23
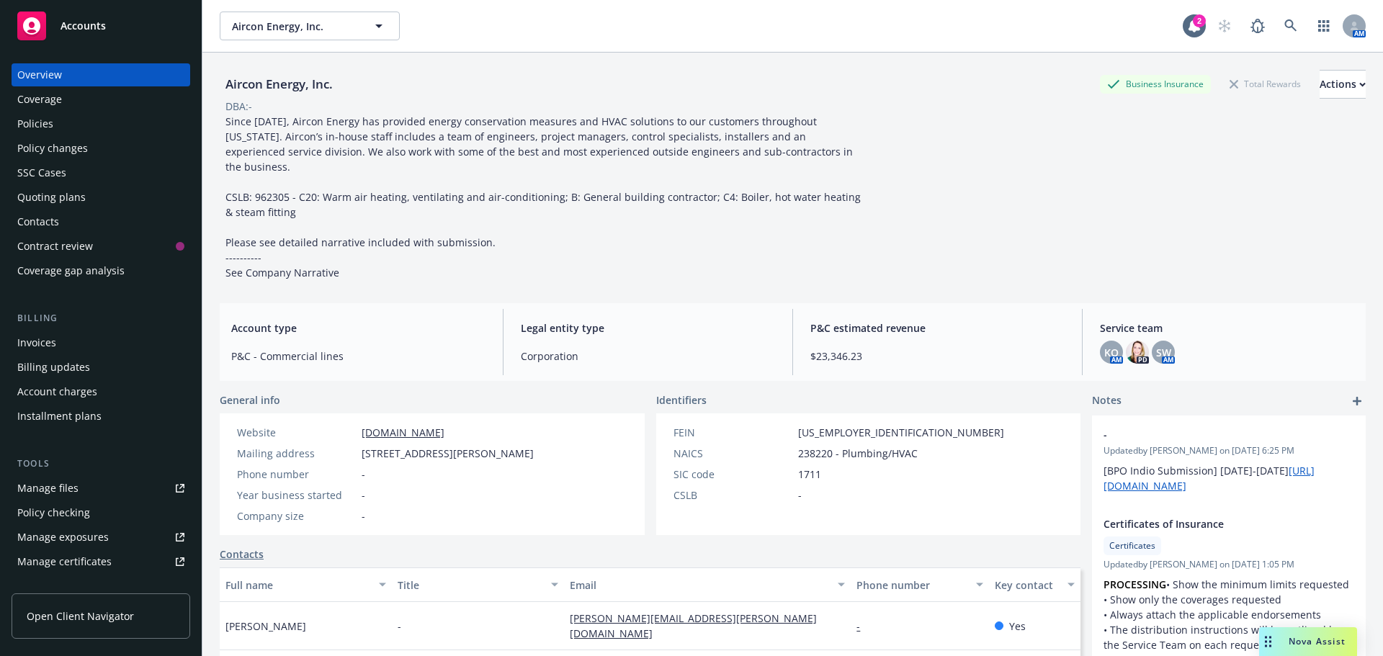
click at [54, 129] on div "Policies" at bounding box center [100, 123] width 167 height 23
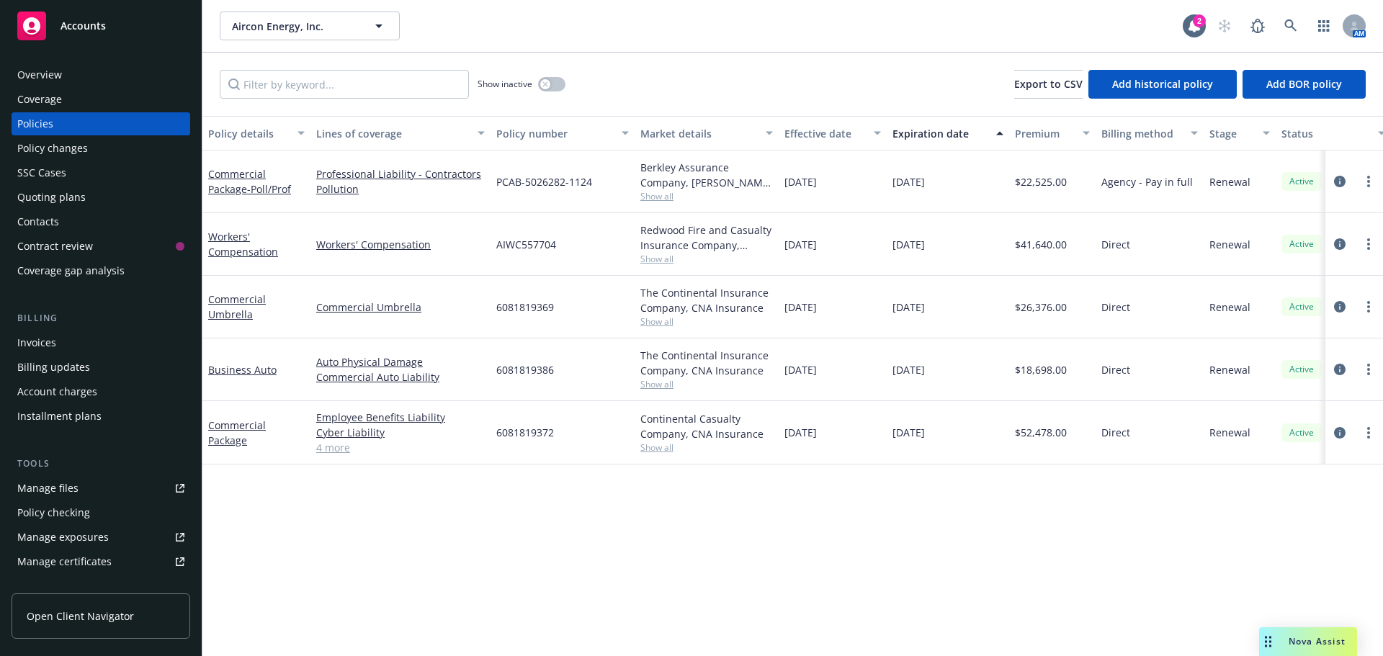
click at [71, 197] on div "Quoting plans" at bounding box center [51, 197] width 68 height 23
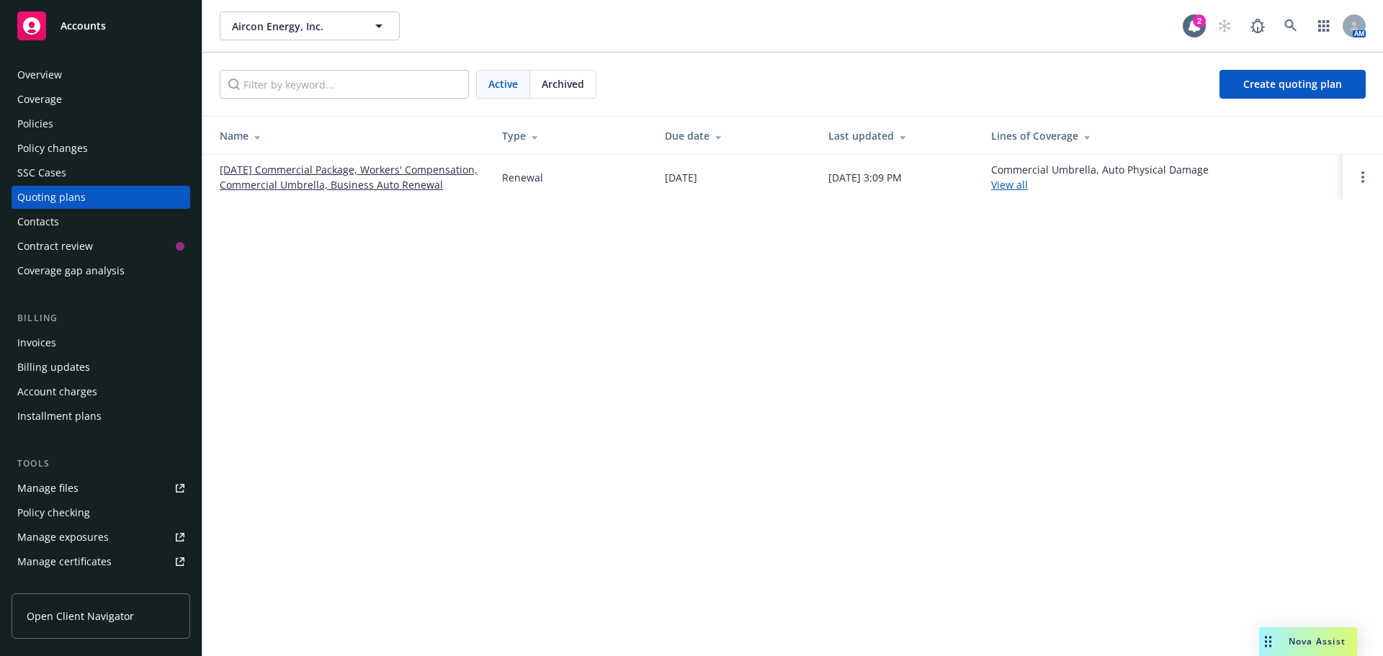
click at [232, 180] on link "[DATE] Commercial Package, Workers' Compensation, Commercial Umbrella, Business…" at bounding box center [349, 177] width 259 height 30
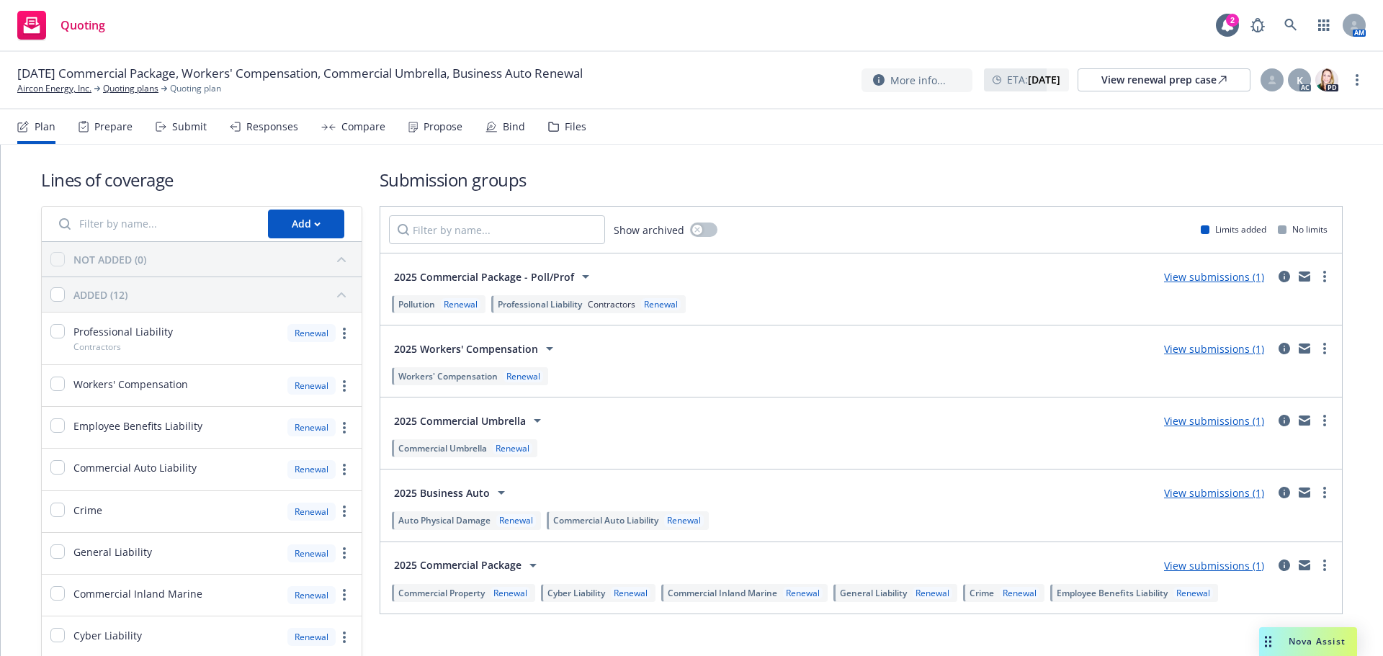
click at [262, 125] on div "Responses" at bounding box center [272, 127] width 52 height 12
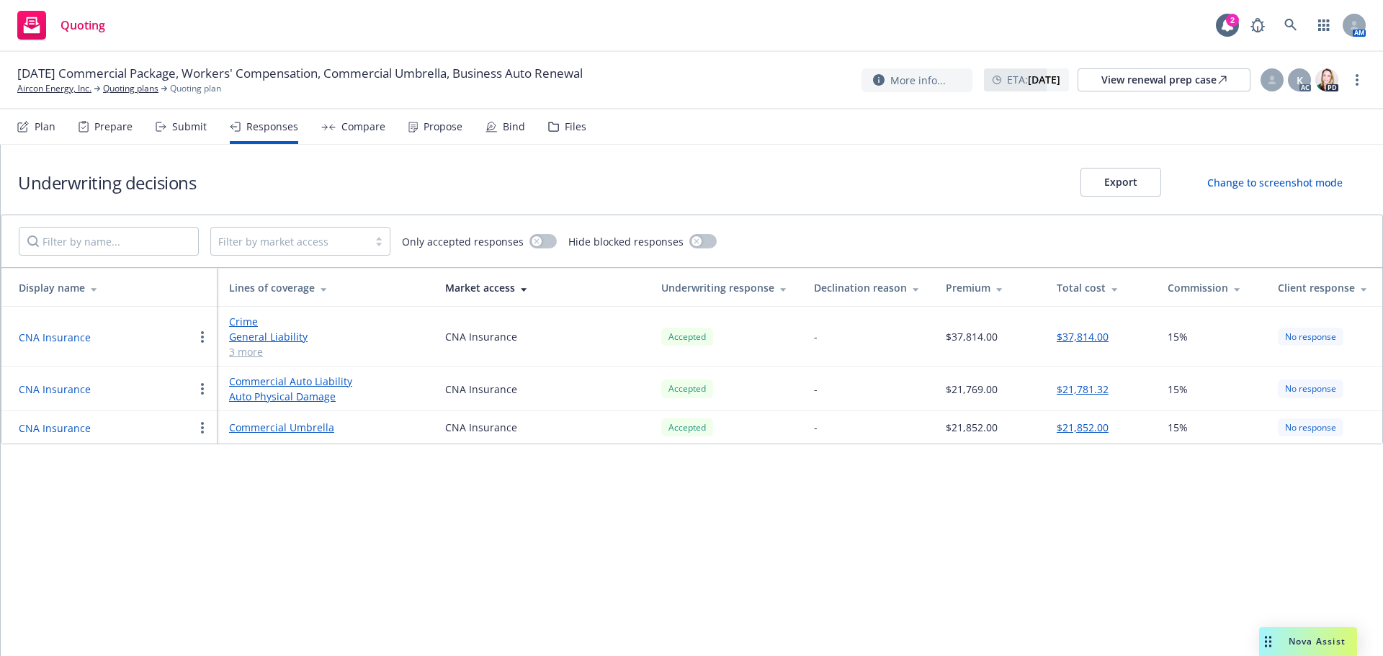
click at [195, 429] on button "button" at bounding box center [202, 427] width 17 height 17
click at [166, 112] on div "Submit" at bounding box center [181, 127] width 51 height 35
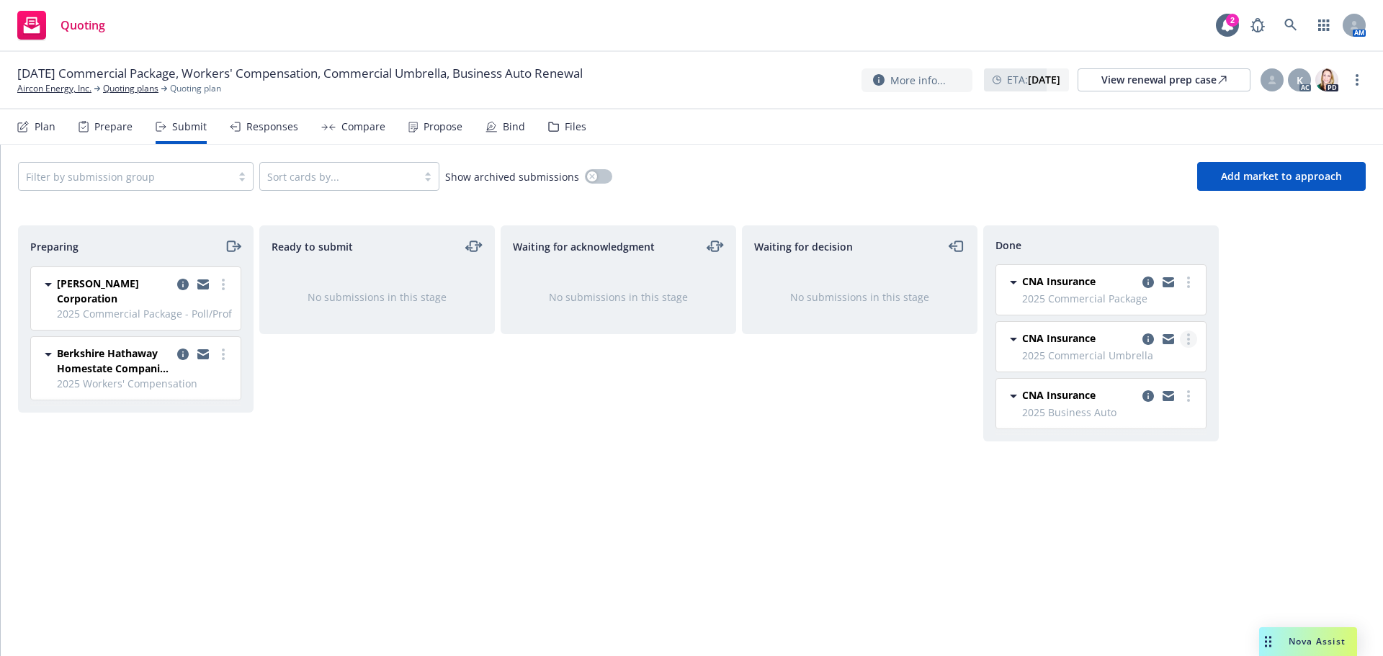
click at [1185, 339] on link "more" at bounding box center [1188, 339] width 17 height 17
click at [1146, 343] on icon "copy logging email" at bounding box center [1149, 340] width 12 height 12
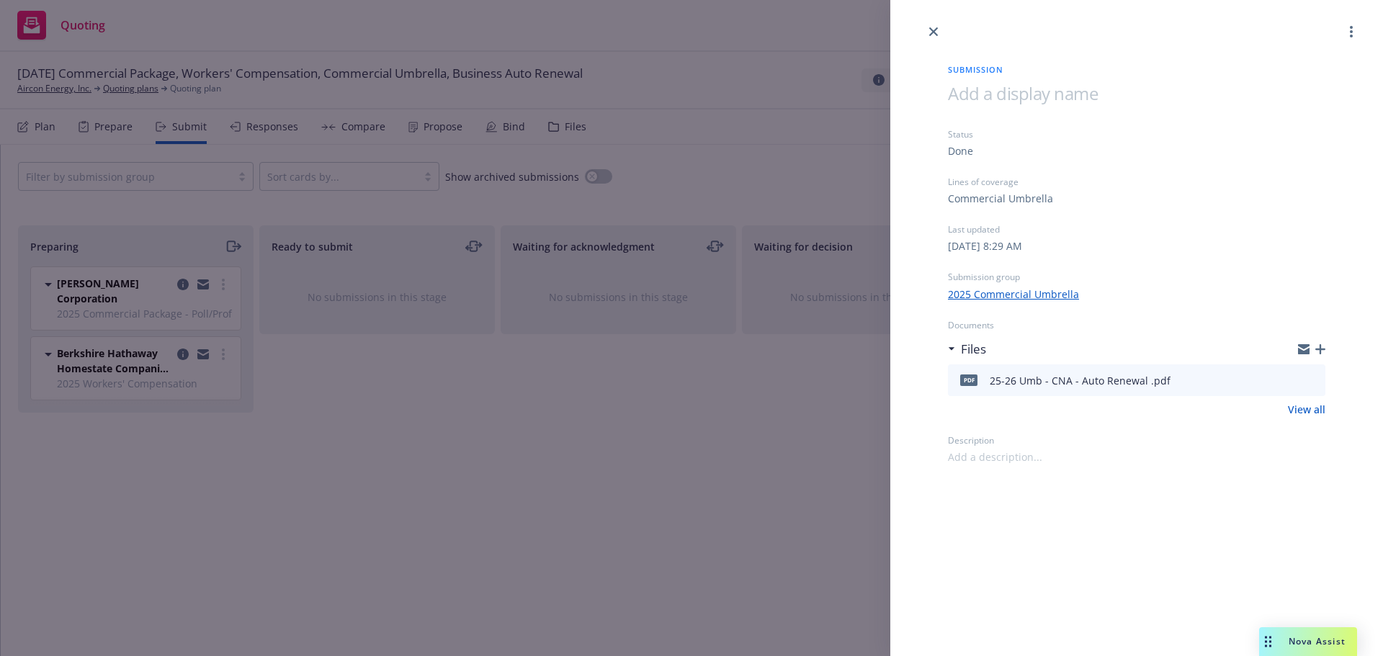
click at [1315, 378] on icon "preview file" at bounding box center [1312, 380] width 13 height 10
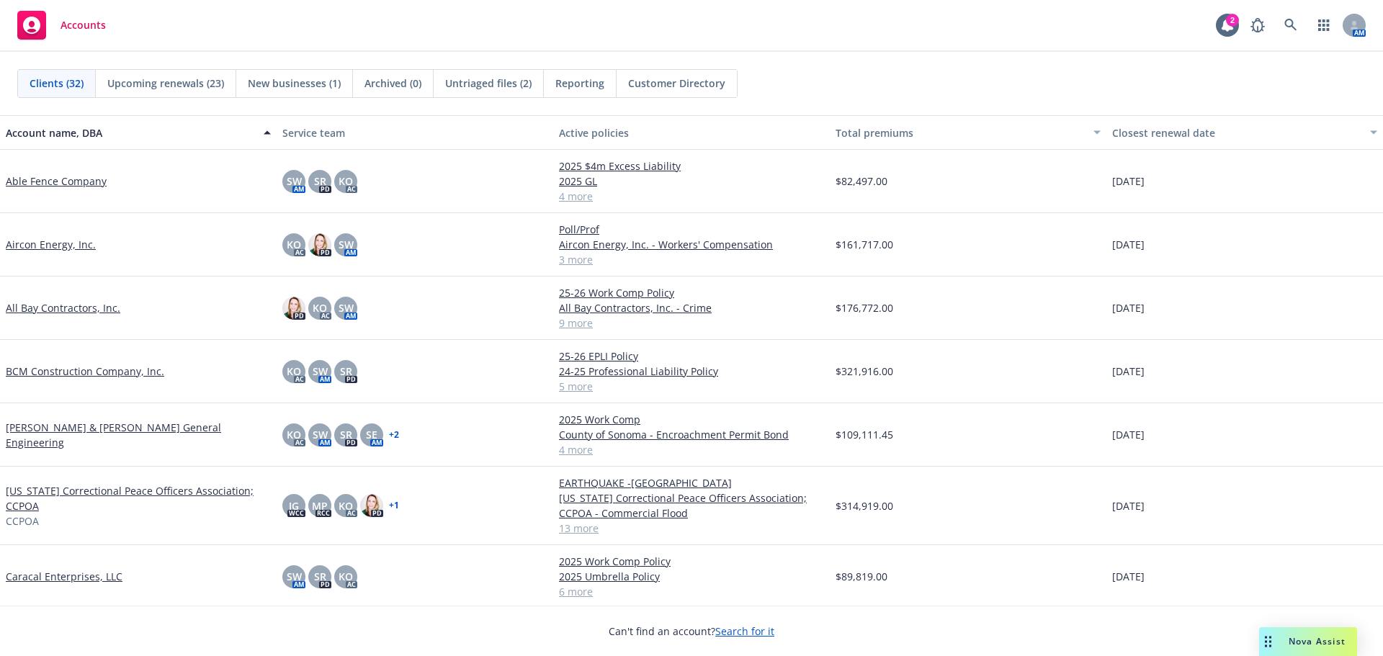
click at [61, 244] on link "Aircon Energy, Inc." at bounding box center [51, 244] width 90 height 15
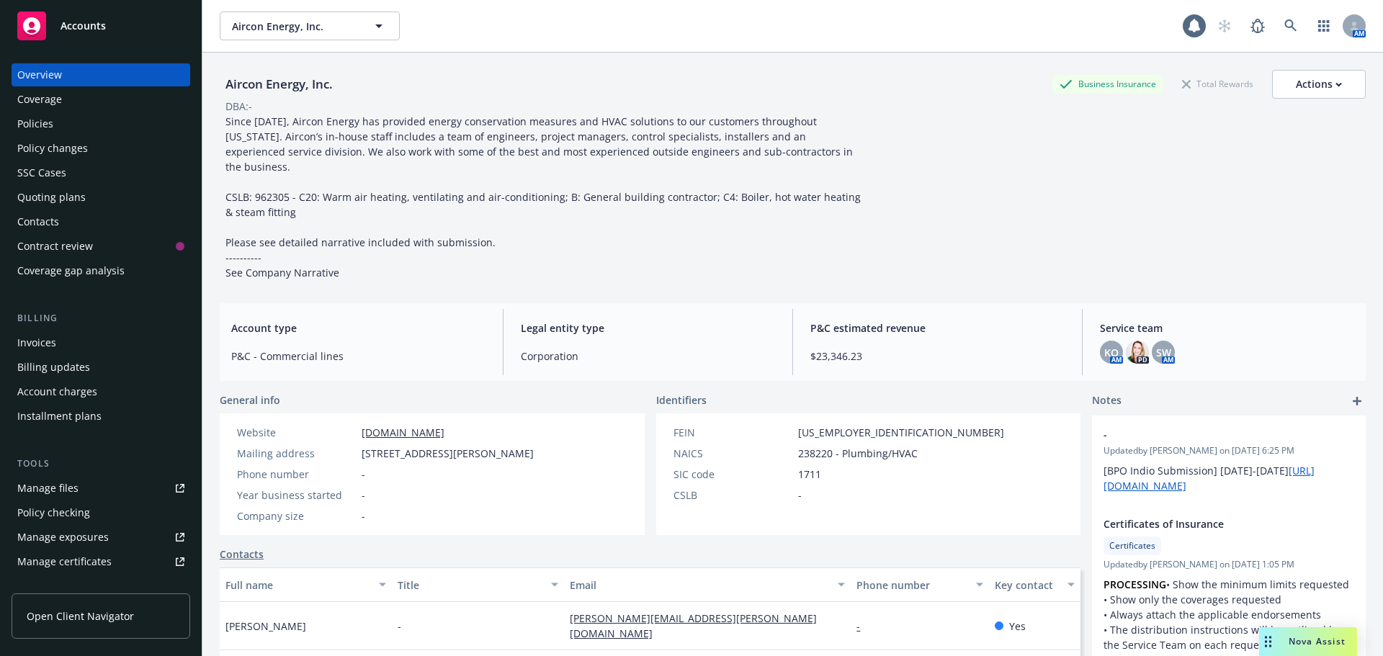
click at [66, 131] on div "Policies" at bounding box center [100, 123] width 167 height 23
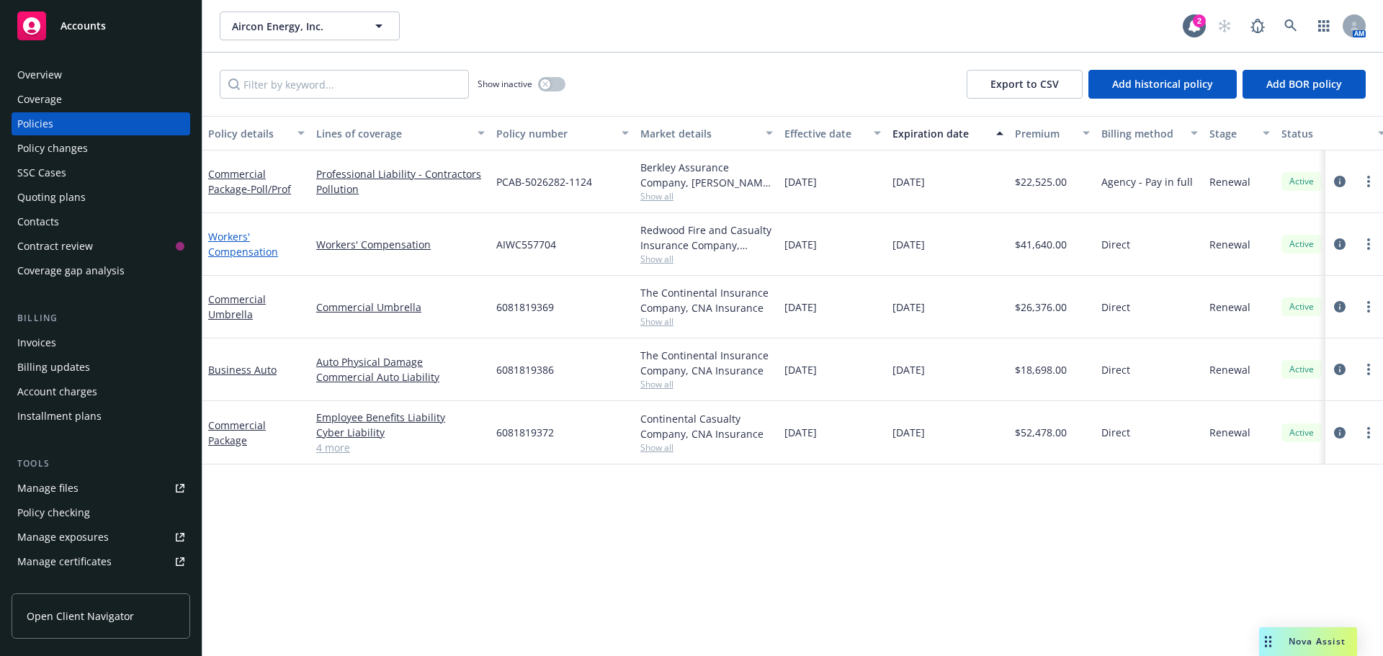
click at [232, 245] on link "Workers' Compensation" at bounding box center [243, 244] width 70 height 29
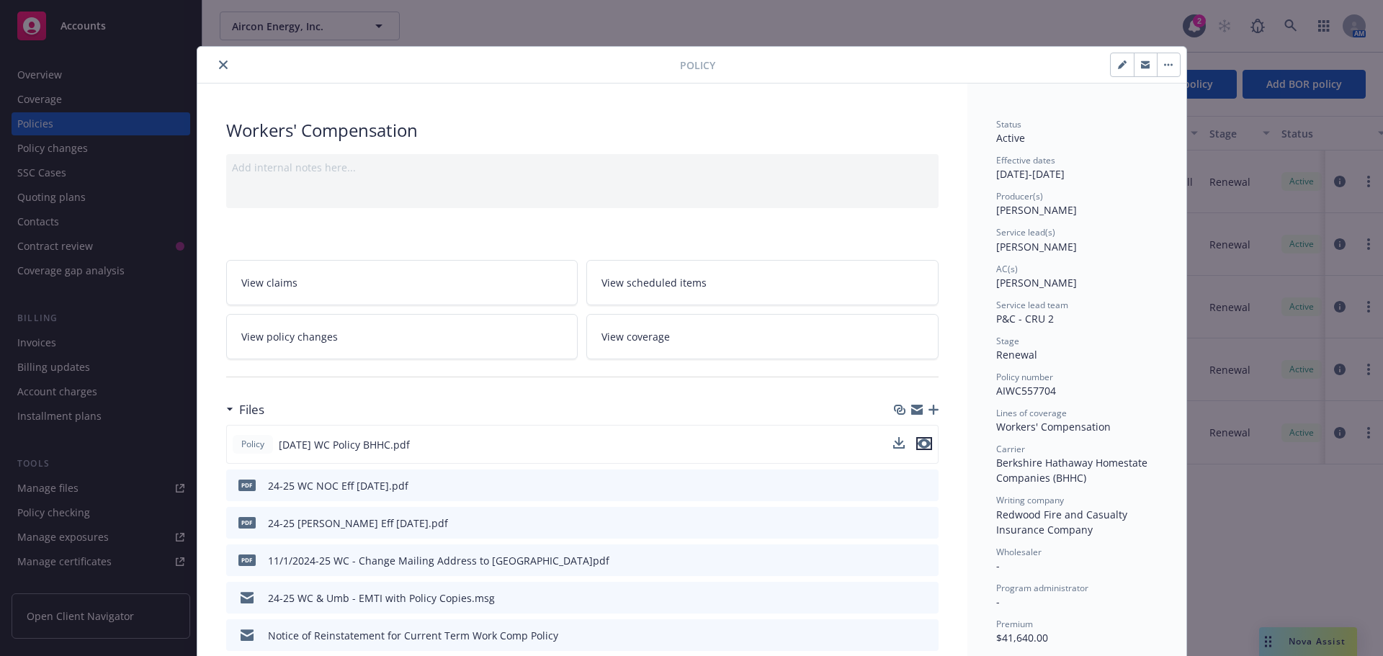
click at [919, 445] on icon "preview file" at bounding box center [924, 444] width 13 height 10
click at [215, 62] on button "close" at bounding box center [223, 64] width 17 height 17
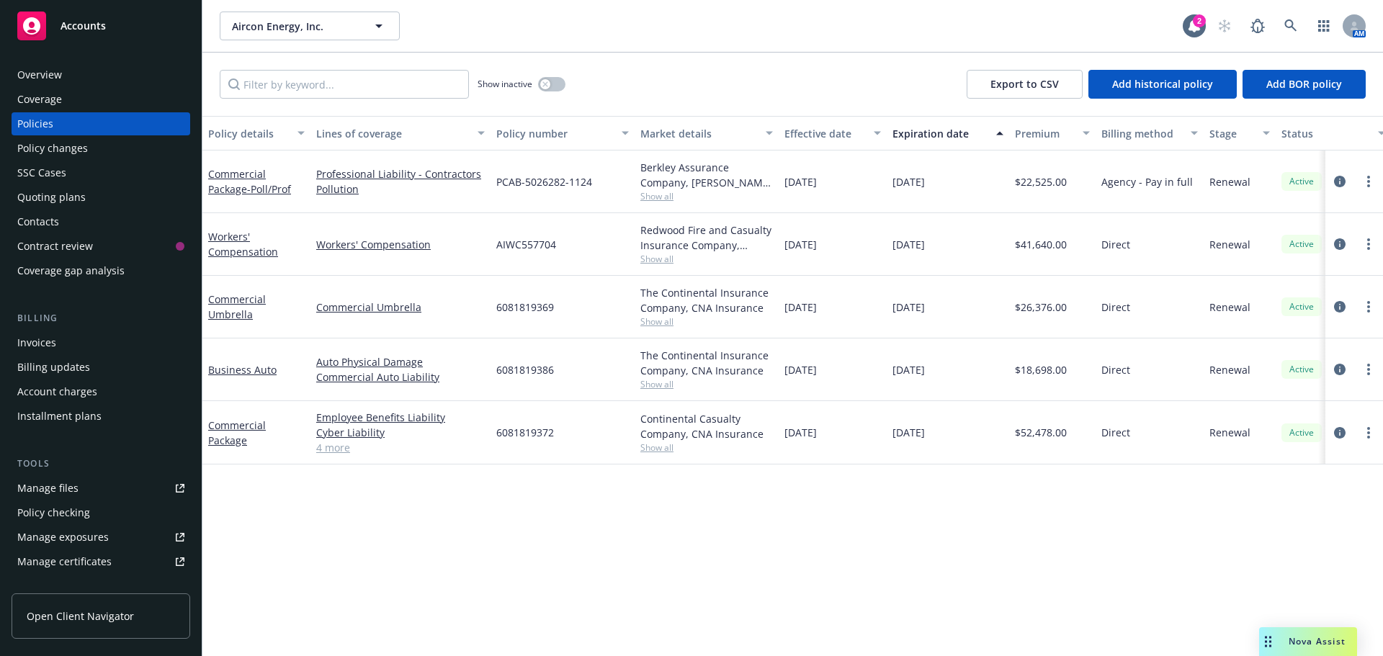
click at [109, 71] on div "Overview" at bounding box center [100, 74] width 167 height 23
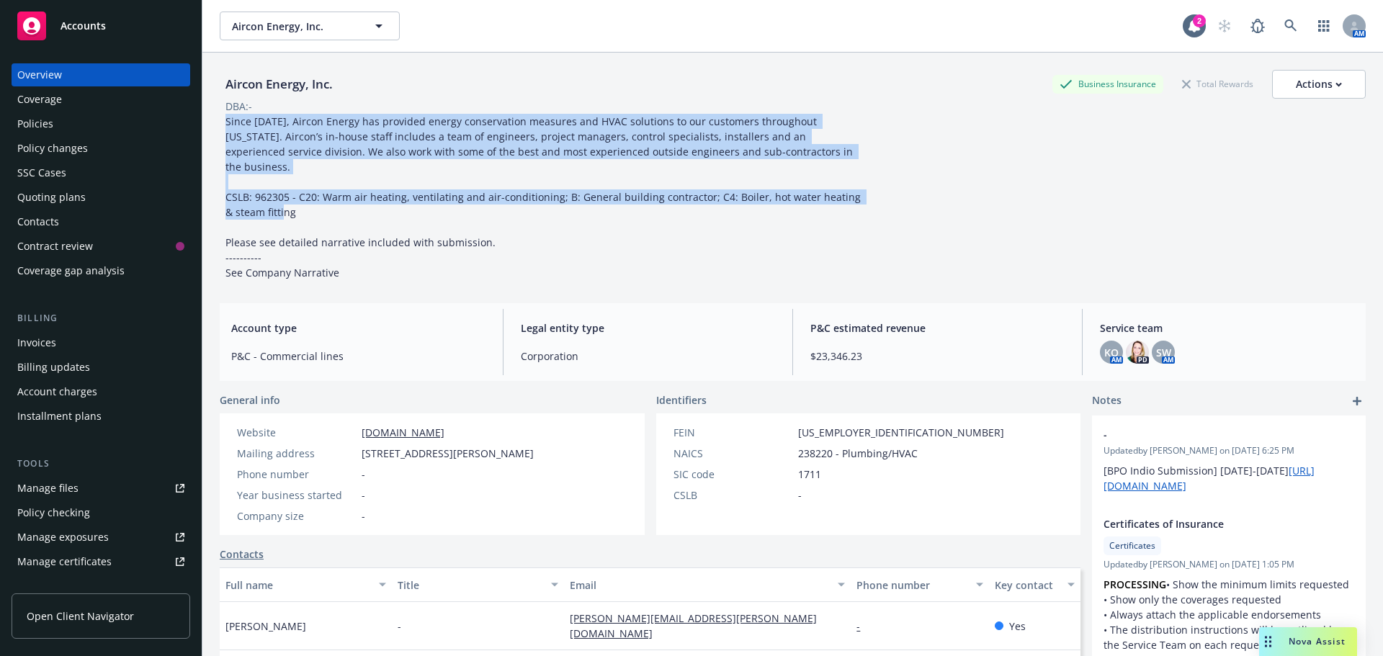
drag, startPoint x: 226, startPoint y: 122, endPoint x: 858, endPoint y: 195, distance: 636.8
click at [858, 195] on div "Since [DATE], Aircon Energy has provided energy conservation measures and HVAC …" at bounding box center [544, 197] width 648 height 166
copy span "Since [DATE], Aircon Energy has provided energy conservation measures and HVAC …"
click at [62, 128] on div "Policies" at bounding box center [100, 123] width 167 height 23
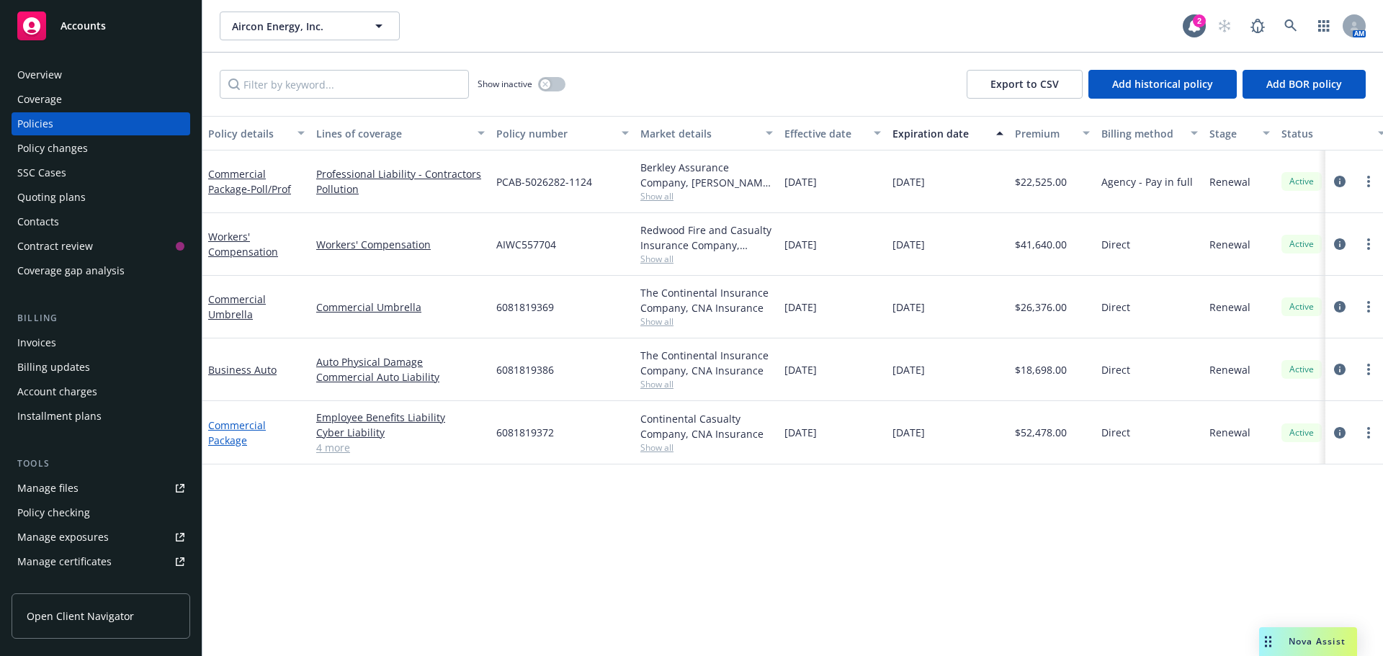
click at [226, 423] on link "Commercial Package" at bounding box center [237, 433] width 58 height 29
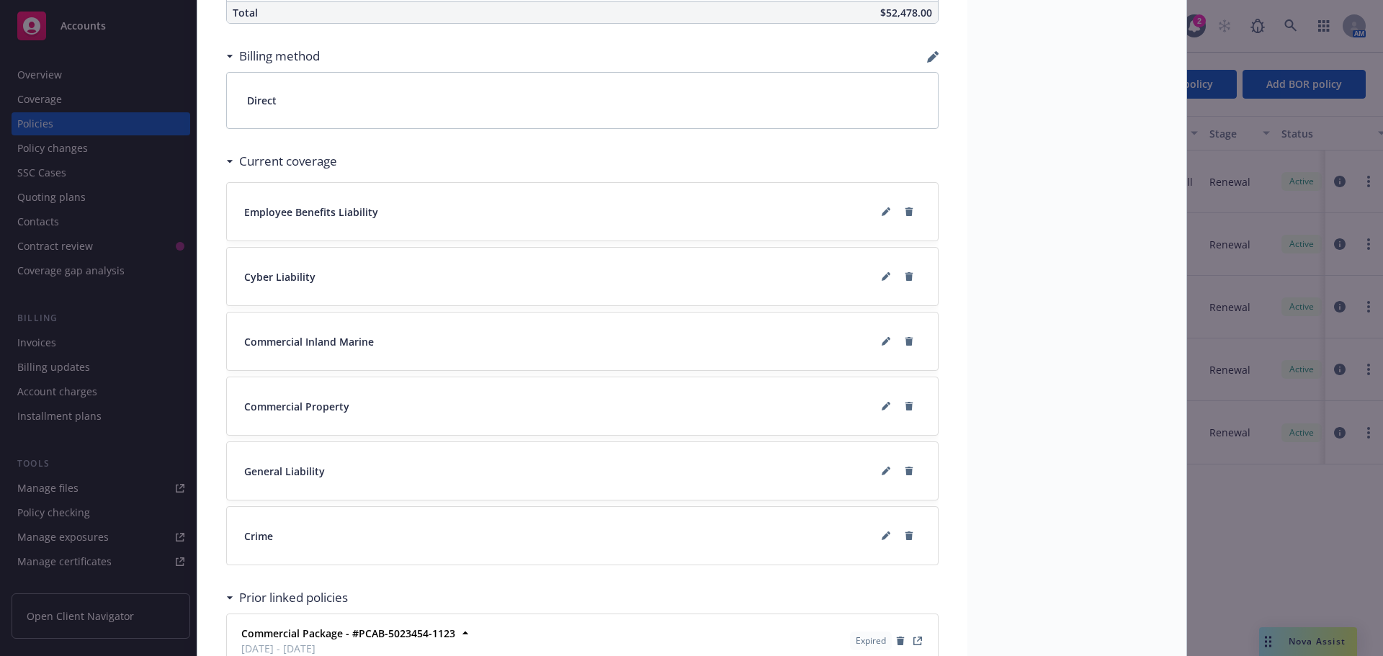
scroll to position [1060, 0]
click at [875, 468] on button at bounding box center [886, 468] width 23 height 23
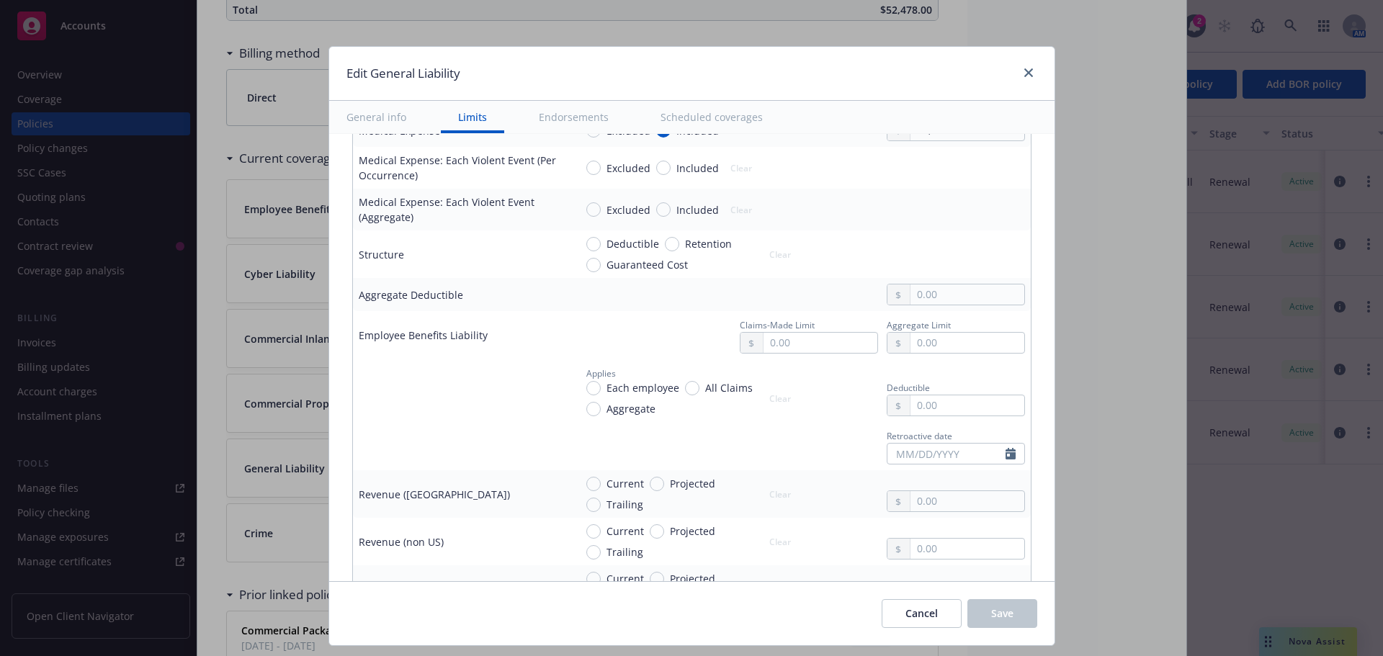
scroll to position [648, 0]
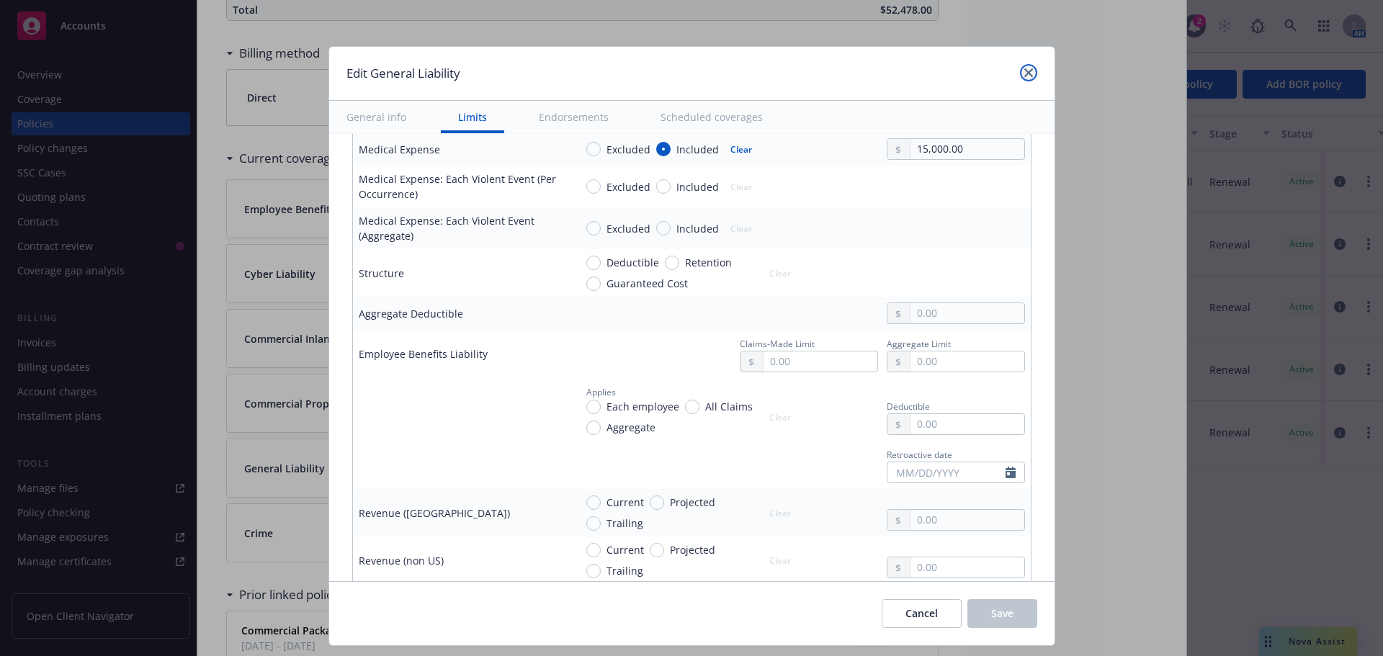
click at [1026, 72] on icon "close" at bounding box center [1029, 72] width 9 height 9
